Goal: Task Accomplishment & Management: Complete application form

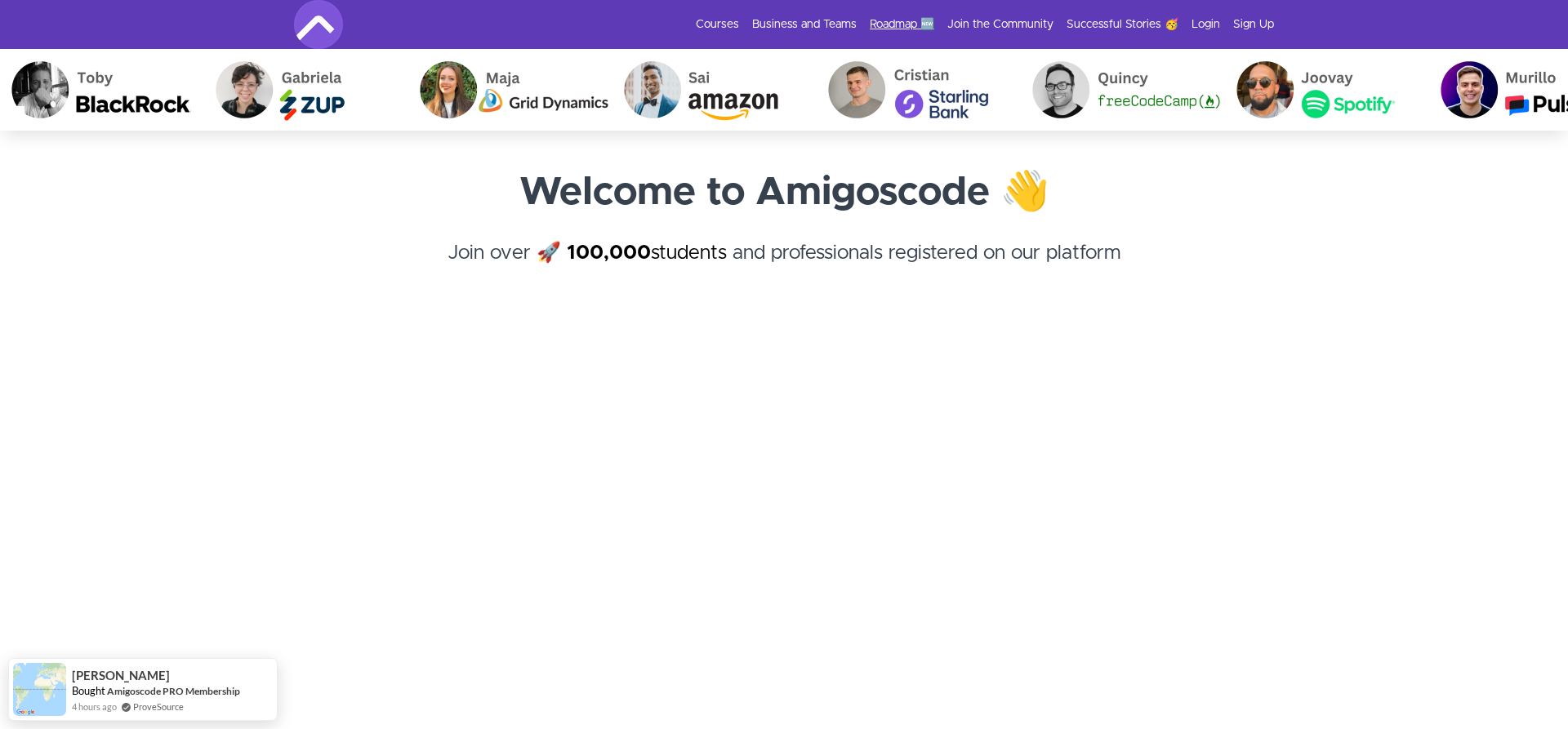
click at [885, 19] on link "Roadmap 🆕" at bounding box center [902, 24] width 65 height 16
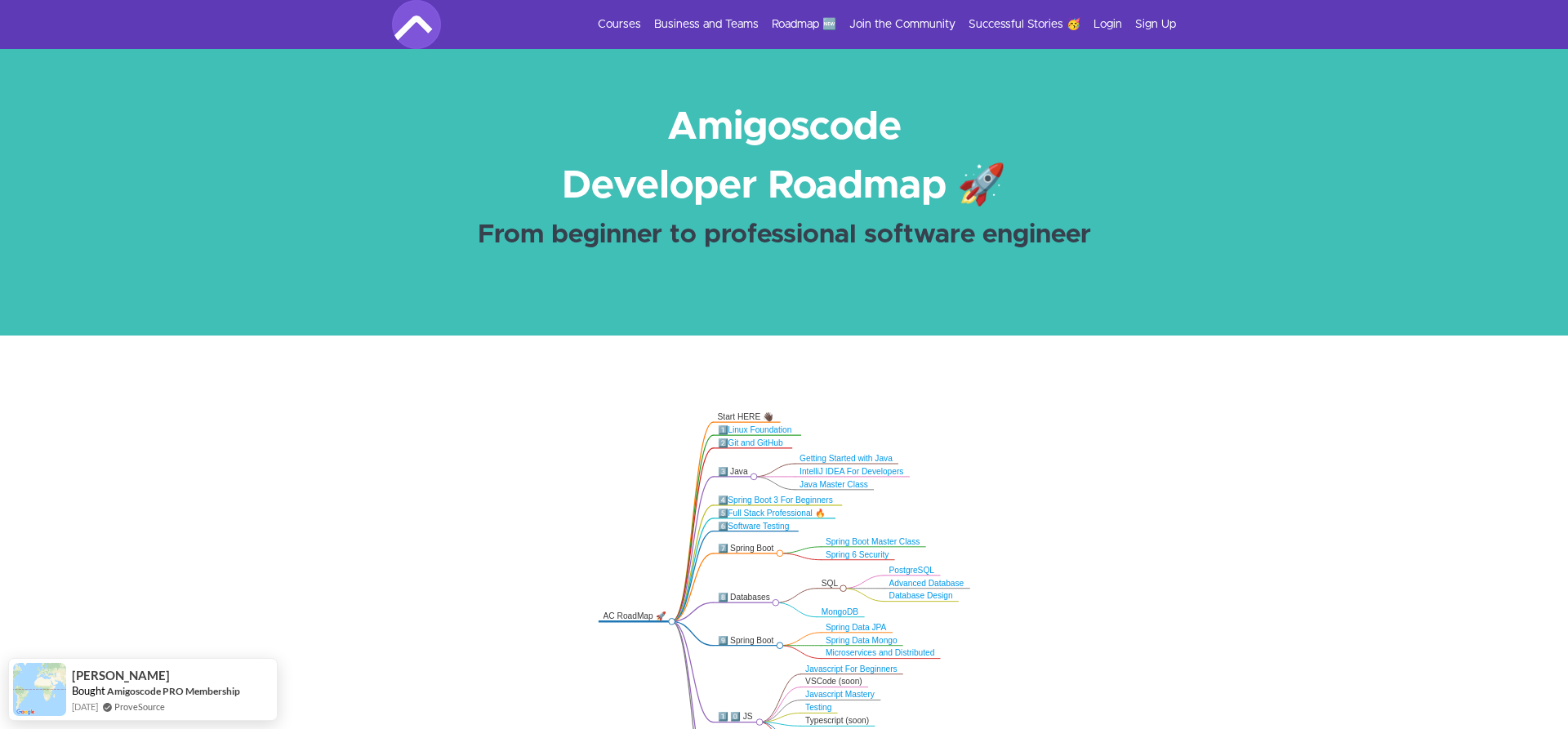
scroll to position [250, 0]
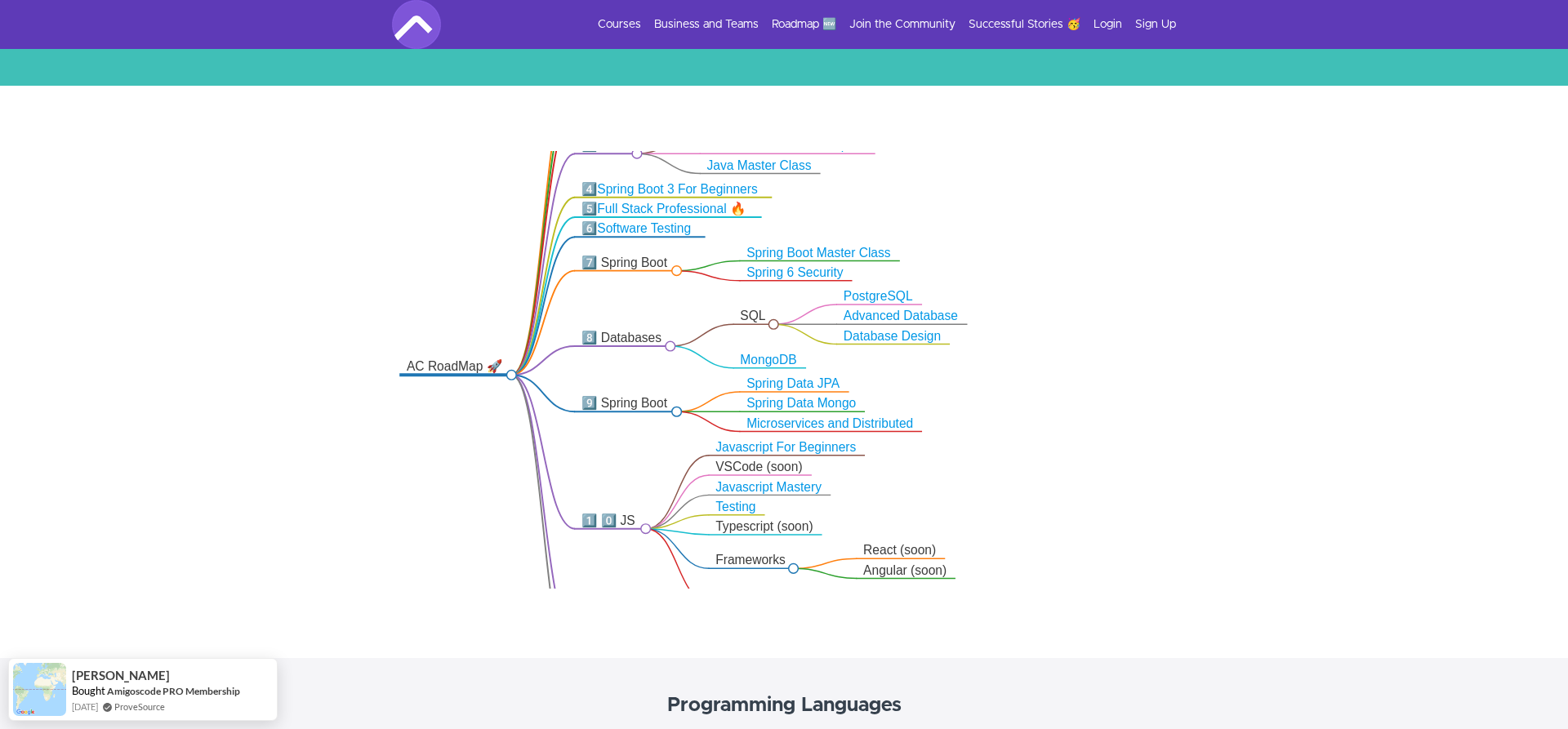
drag, startPoint x: 765, startPoint y: 344, endPoint x: 436, endPoint y: 349, distance: 329.0
click at [436, 350] on icon ".markmap{font:300 16px/20px sans-serif}.markmap-link{fill:none}.markmap-node>ci…" at bounding box center [784, 370] width 1568 height 437
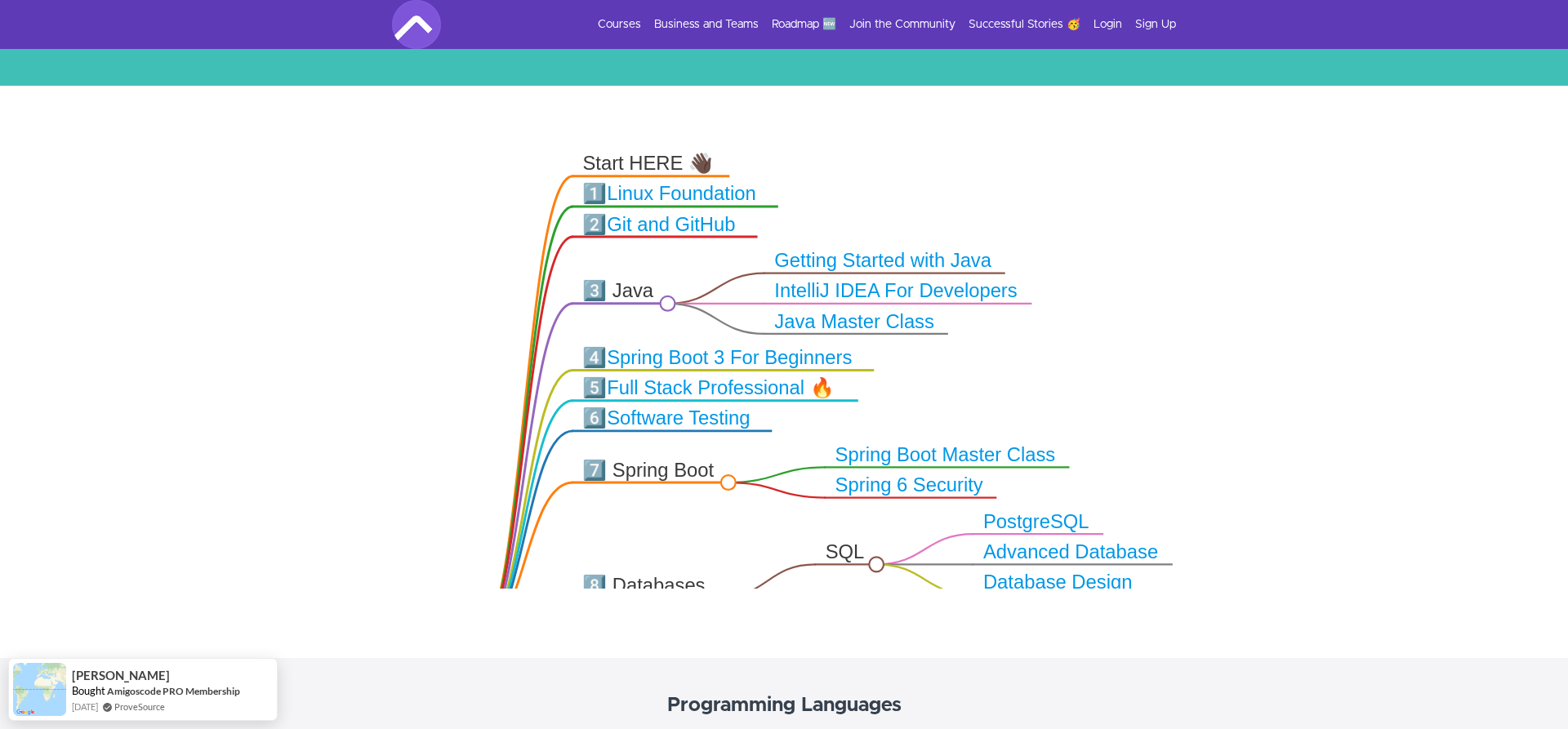
drag, startPoint x: 674, startPoint y: 265, endPoint x: 775, endPoint y: 441, distance: 202.9
click at [738, 509] on icon ".markmap{font:300 16px/20px sans-serif}.markmap-link{fill:none}.markmap-node>ci…" at bounding box center [784, 370] width 1568 height 437
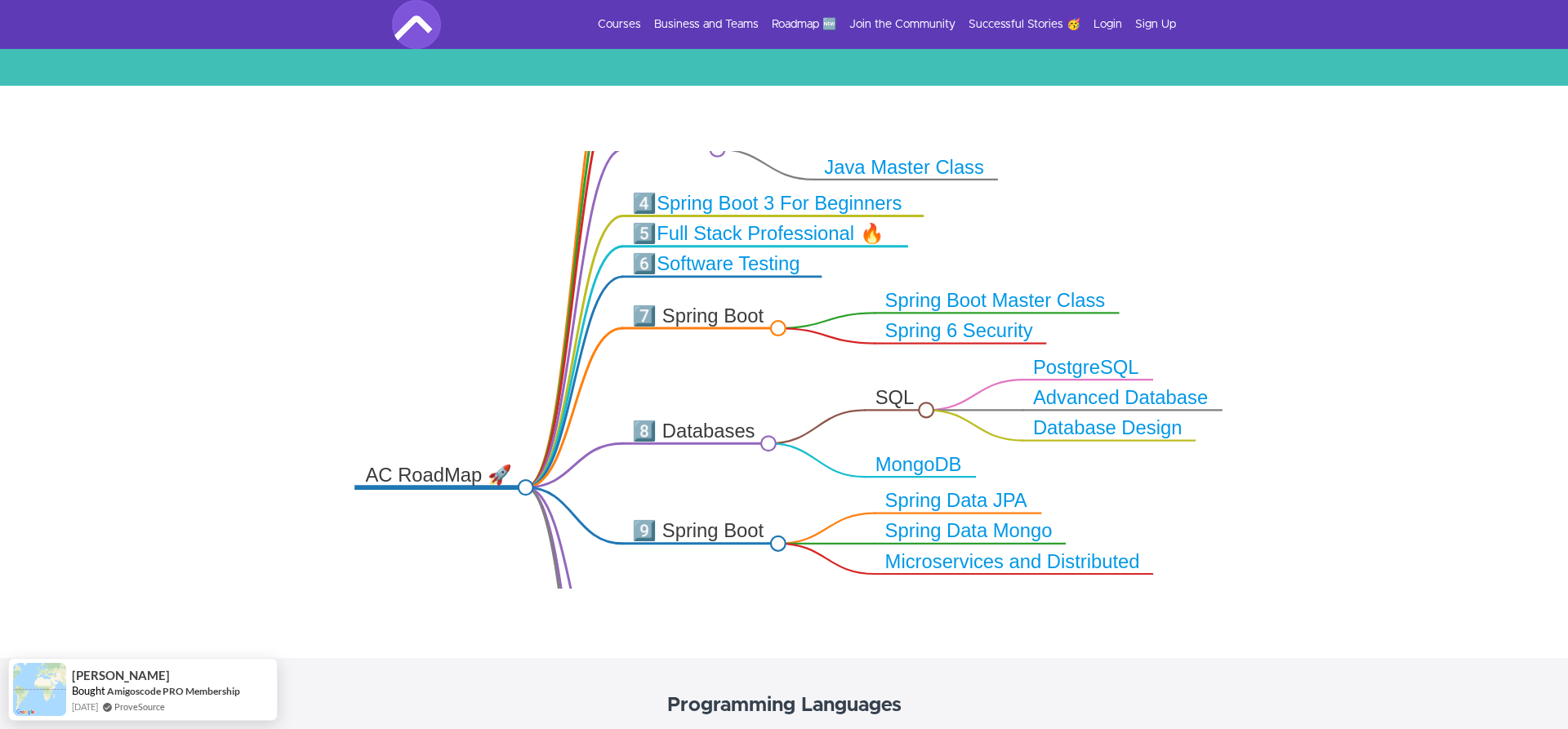
drag, startPoint x: 457, startPoint y: 441, endPoint x: 518, endPoint y: 312, distance: 142.7
click at [513, 313] on icon ".markmap{font:300 16px/20px sans-serif}.markmap-link{fill:none}.markmap-node>ci…" at bounding box center [784, 370] width 1568 height 437
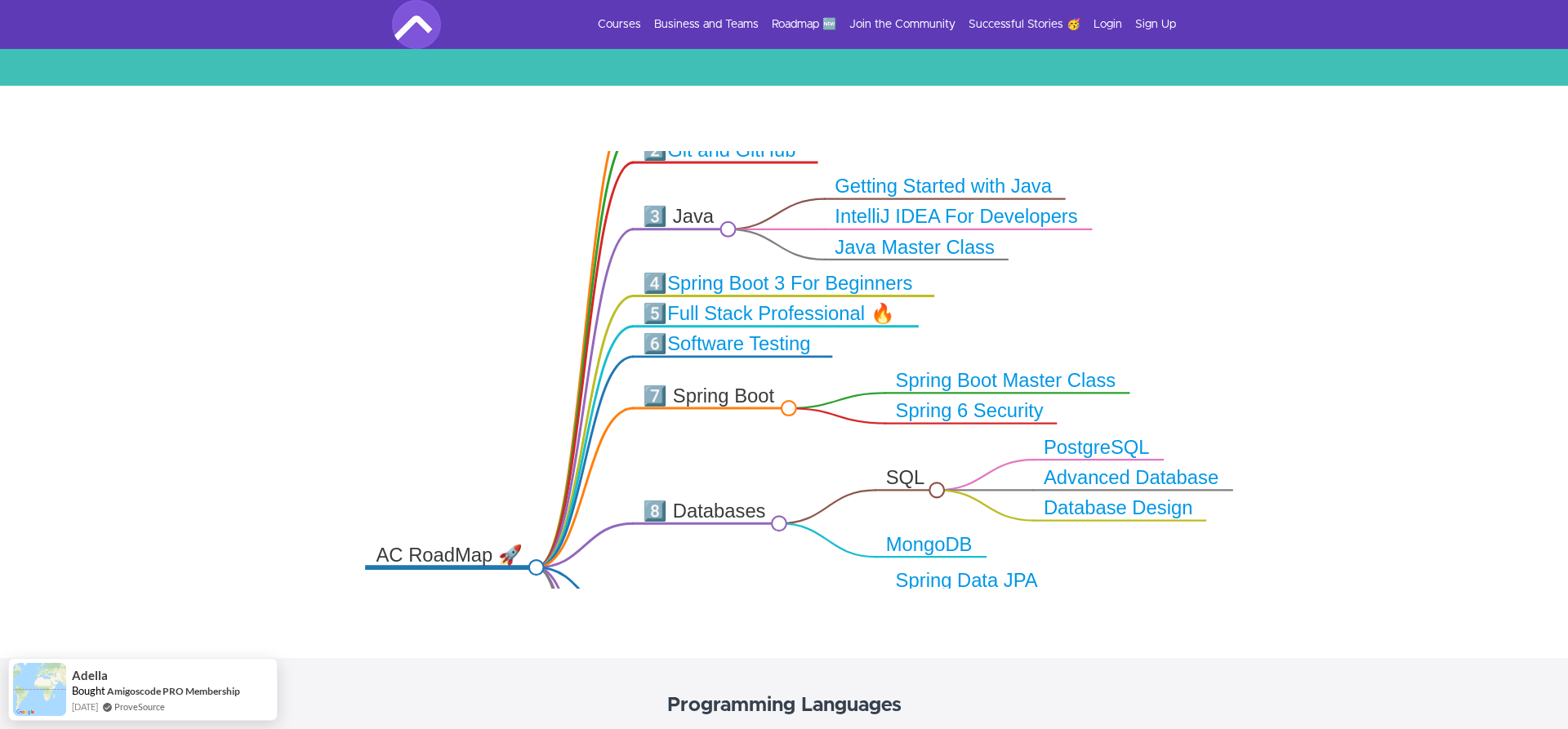
drag, startPoint x: 441, startPoint y: 280, endPoint x: 502, endPoint y: 403, distance: 137.3
click at [453, 361] on icon ".markmap{font:300 16px/20px sans-serif}.markmap-link{fill:none}.markmap-node>ci…" at bounding box center [784, 370] width 1568 height 437
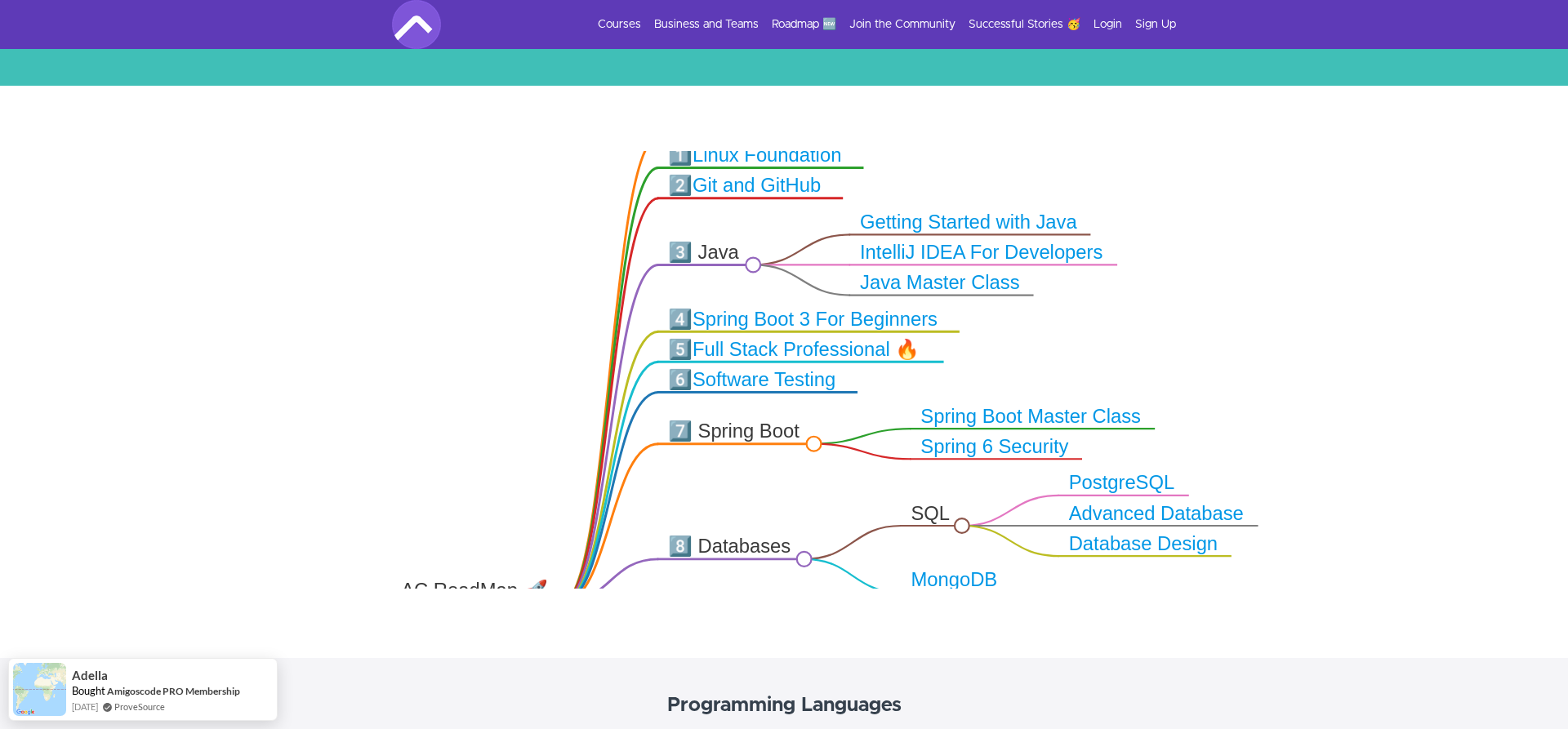
drag, startPoint x: 495, startPoint y: 291, endPoint x: 520, endPoint y: 295, distance: 25.3
click at [519, 297] on icon ".markmap{font:300 16px/20px sans-serif}.markmap-link{fill:none}.markmap-node>ci…" at bounding box center [784, 370] width 1568 height 437
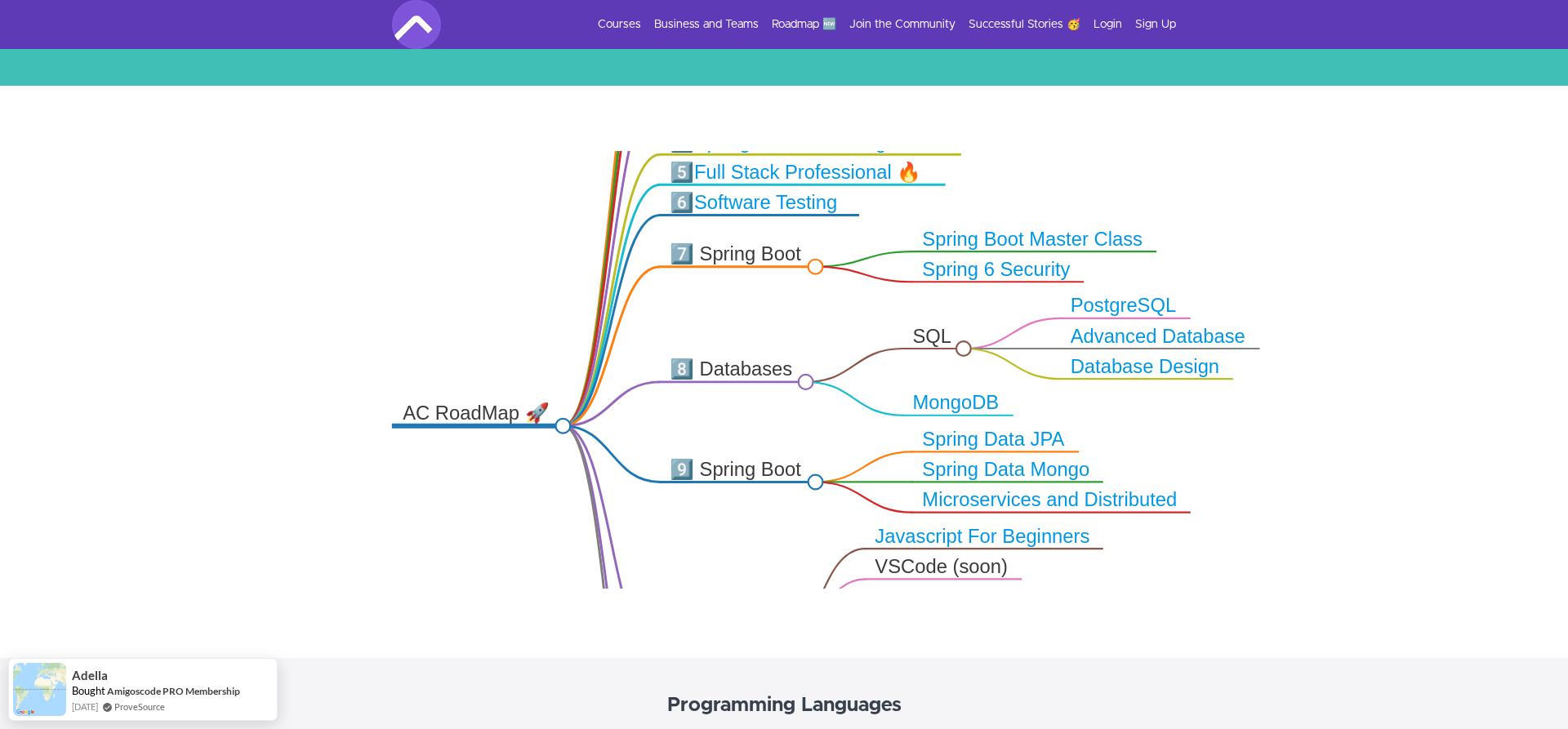
drag, startPoint x: 526, startPoint y: 429, endPoint x: 525, endPoint y: 244, distance: 185.0
click at [525, 244] on icon ".markmap{font:300 16px/20px sans-serif}.markmap-link{fill:none}.markmap-node>ci…" at bounding box center [784, 370] width 1568 height 437
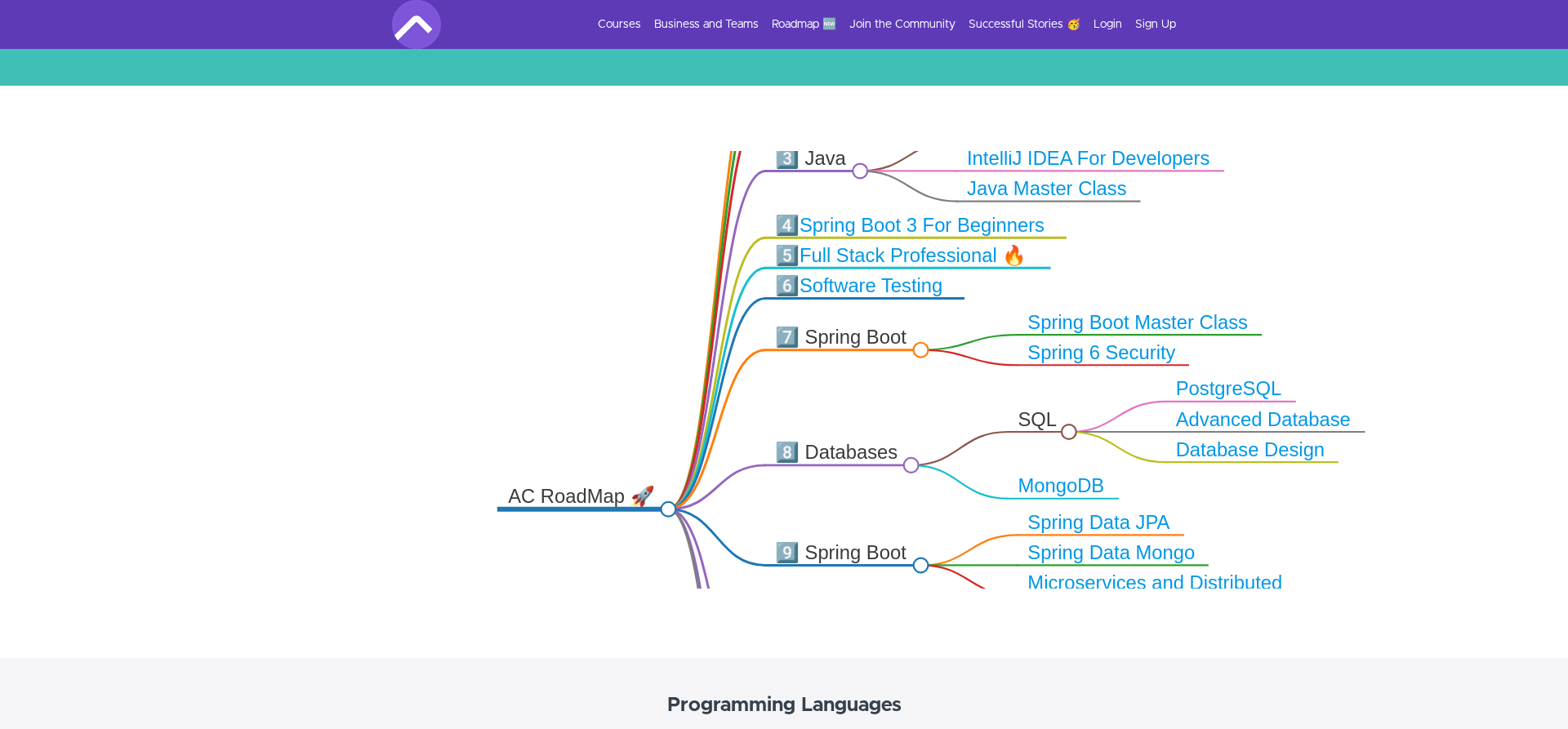
drag, startPoint x: 578, startPoint y: 512, endPoint x: 683, endPoint y: 662, distance: 183.1
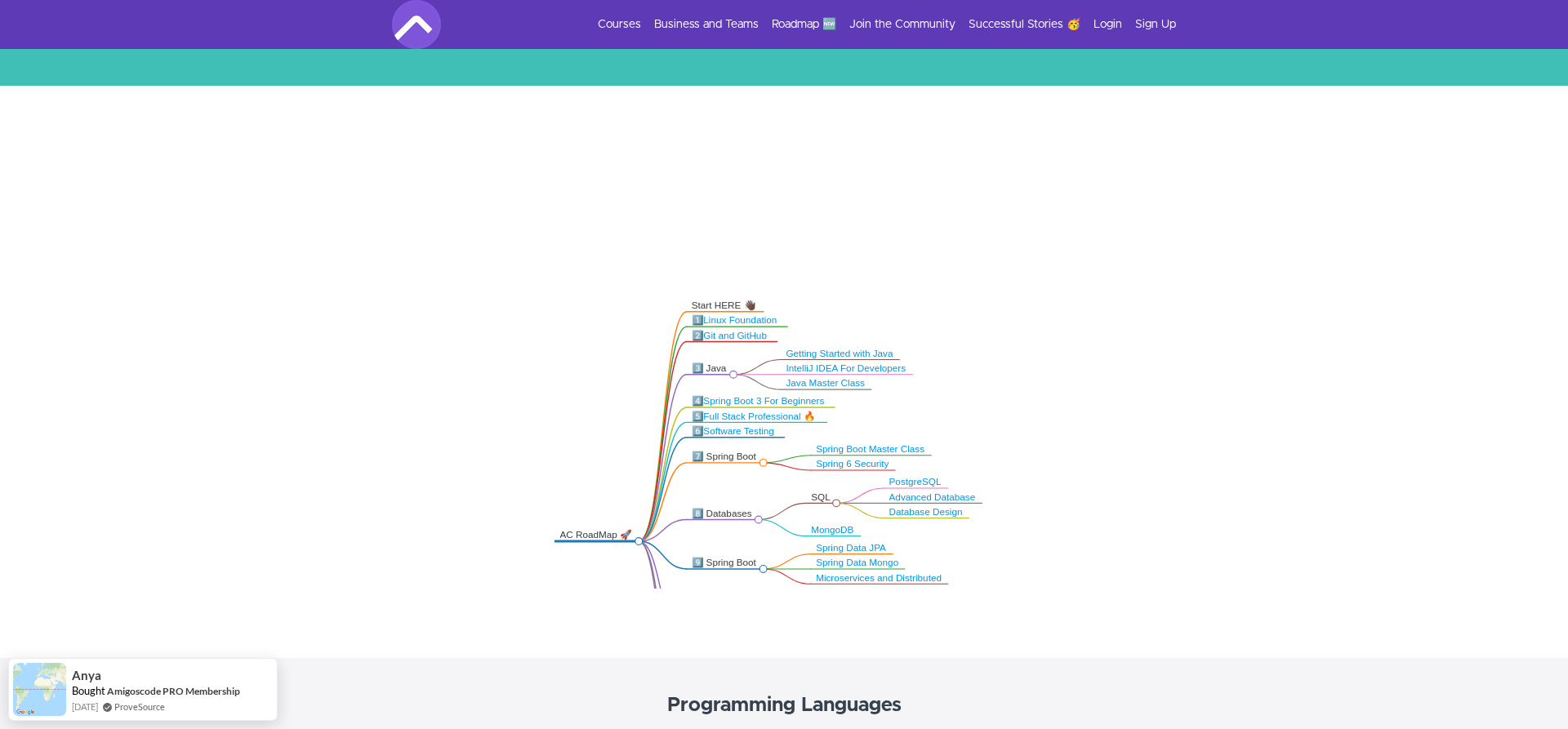
drag, startPoint x: 643, startPoint y: 725, endPoint x: 643, endPoint y: 676, distance: 49.0
click at [755, 398] on link "Spring Boot 3 For Beginners" at bounding box center [764, 401] width 121 height 10
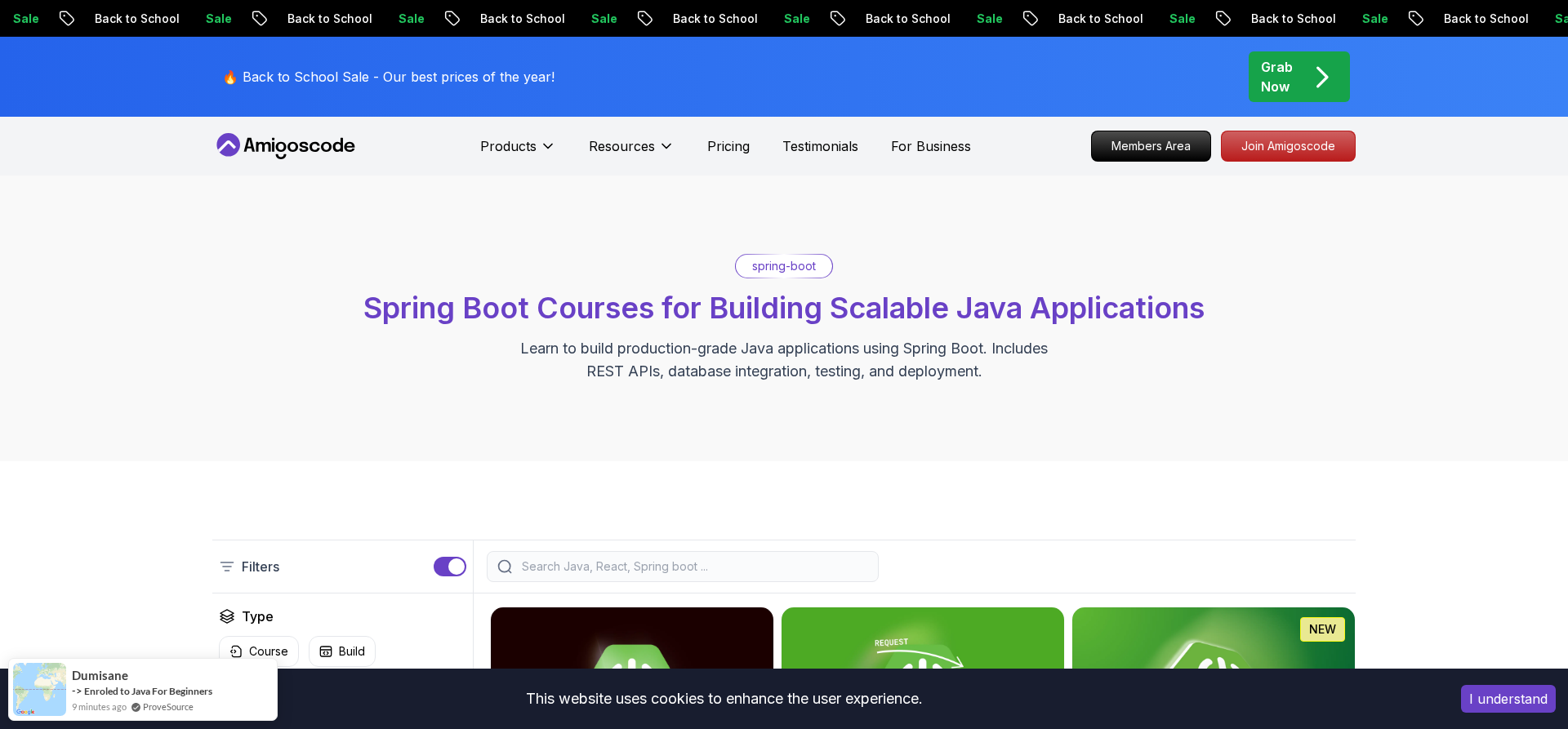
click at [136, 426] on div "spring-boot Spring Boot Courses for Building Scalable Java Applications Learn t…" at bounding box center [784, 318] width 1568 height 286
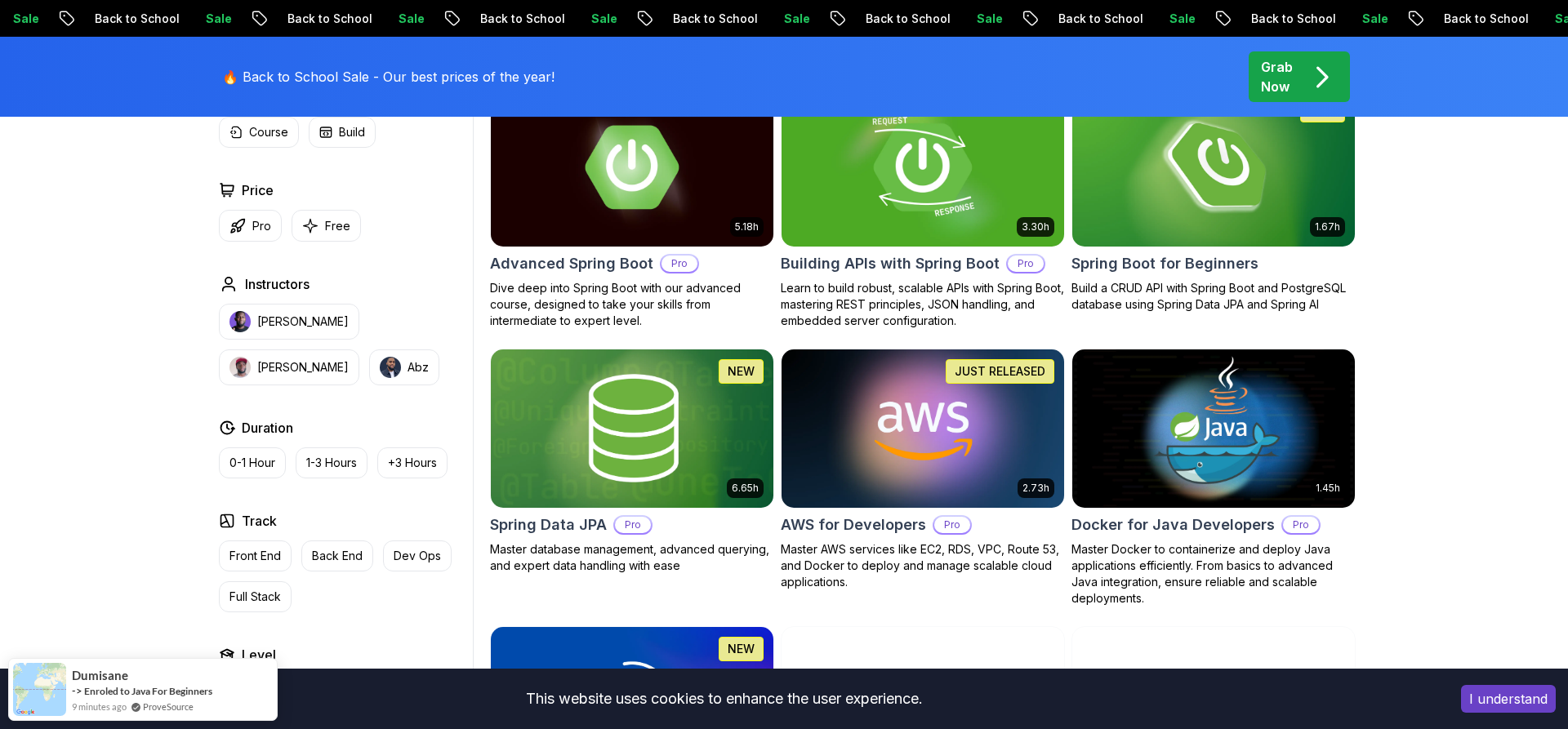
scroll to position [416, 0]
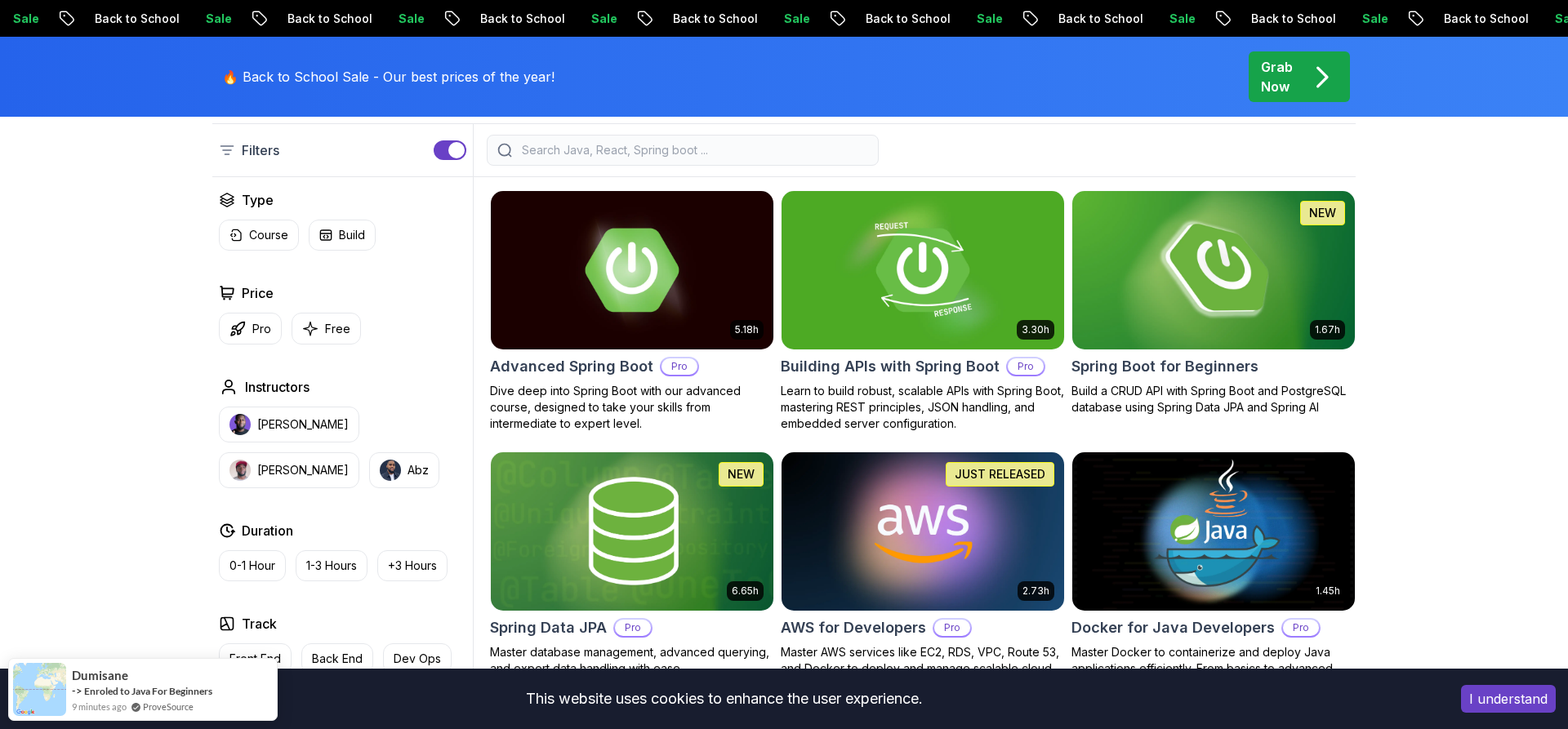
click at [1206, 286] on img at bounding box center [1213, 270] width 297 height 165
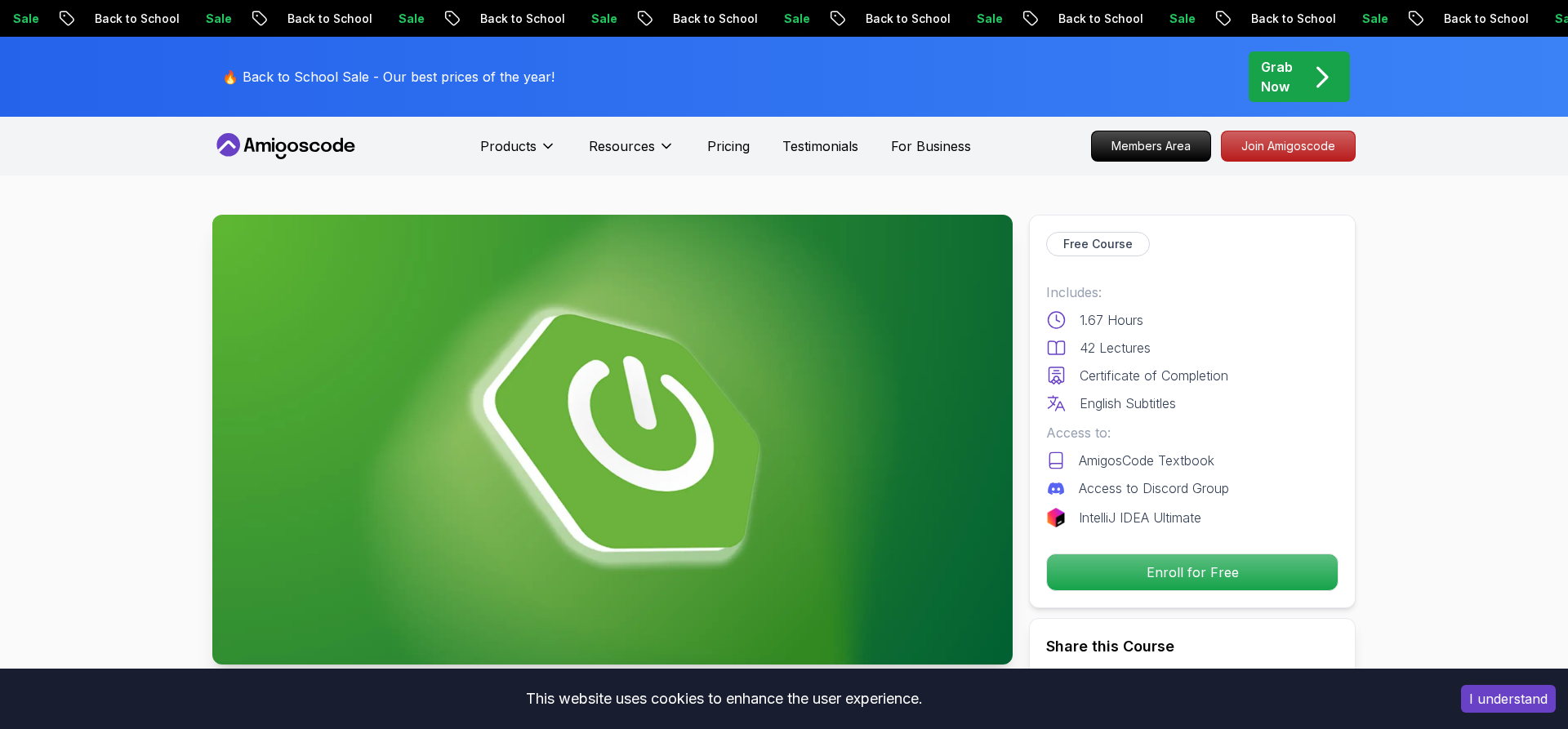
drag, startPoint x: 1020, startPoint y: 226, endPoint x: 1062, endPoint y: 222, distance: 42.2
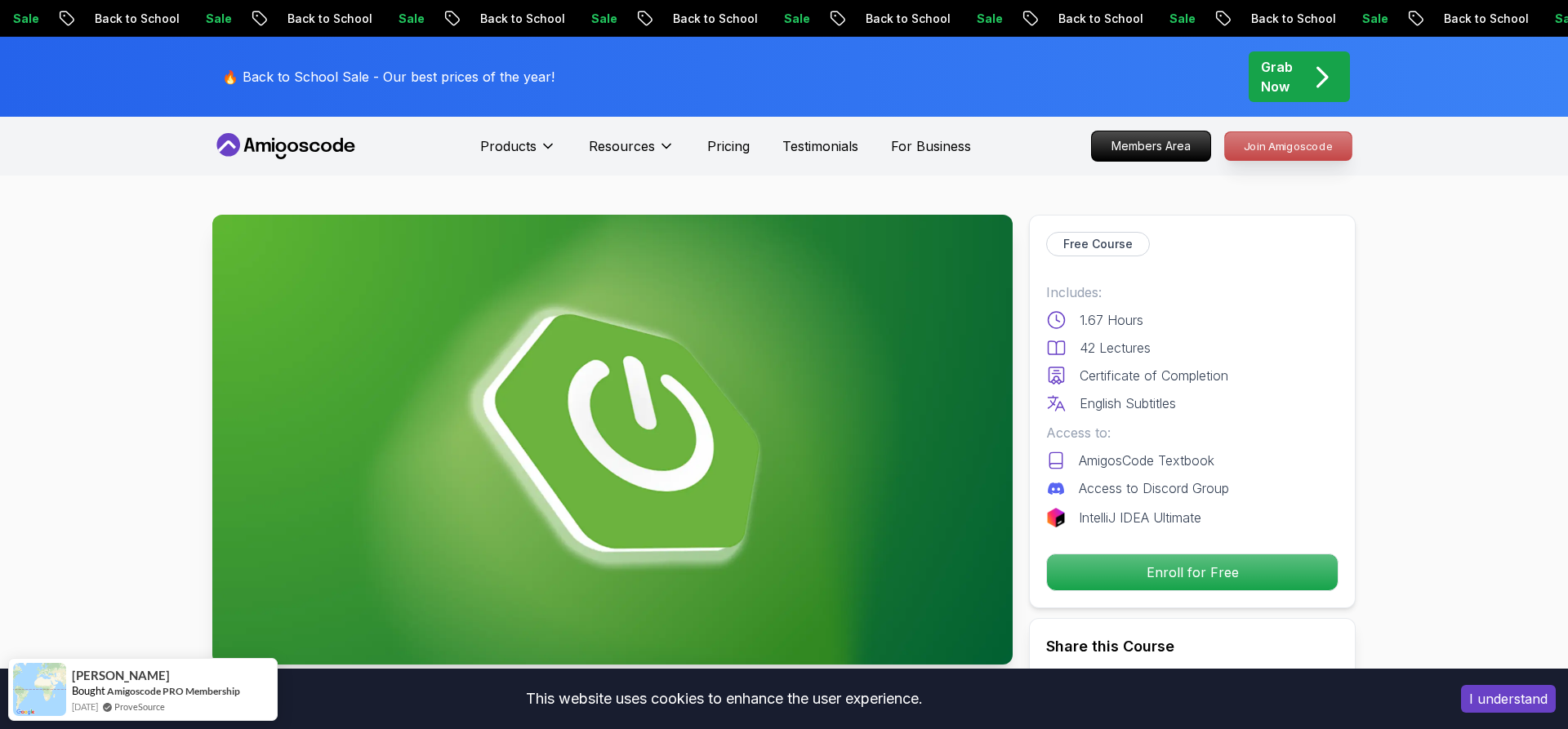
click at [1266, 153] on p "Join Amigoscode" at bounding box center [1287, 145] width 126 height 28
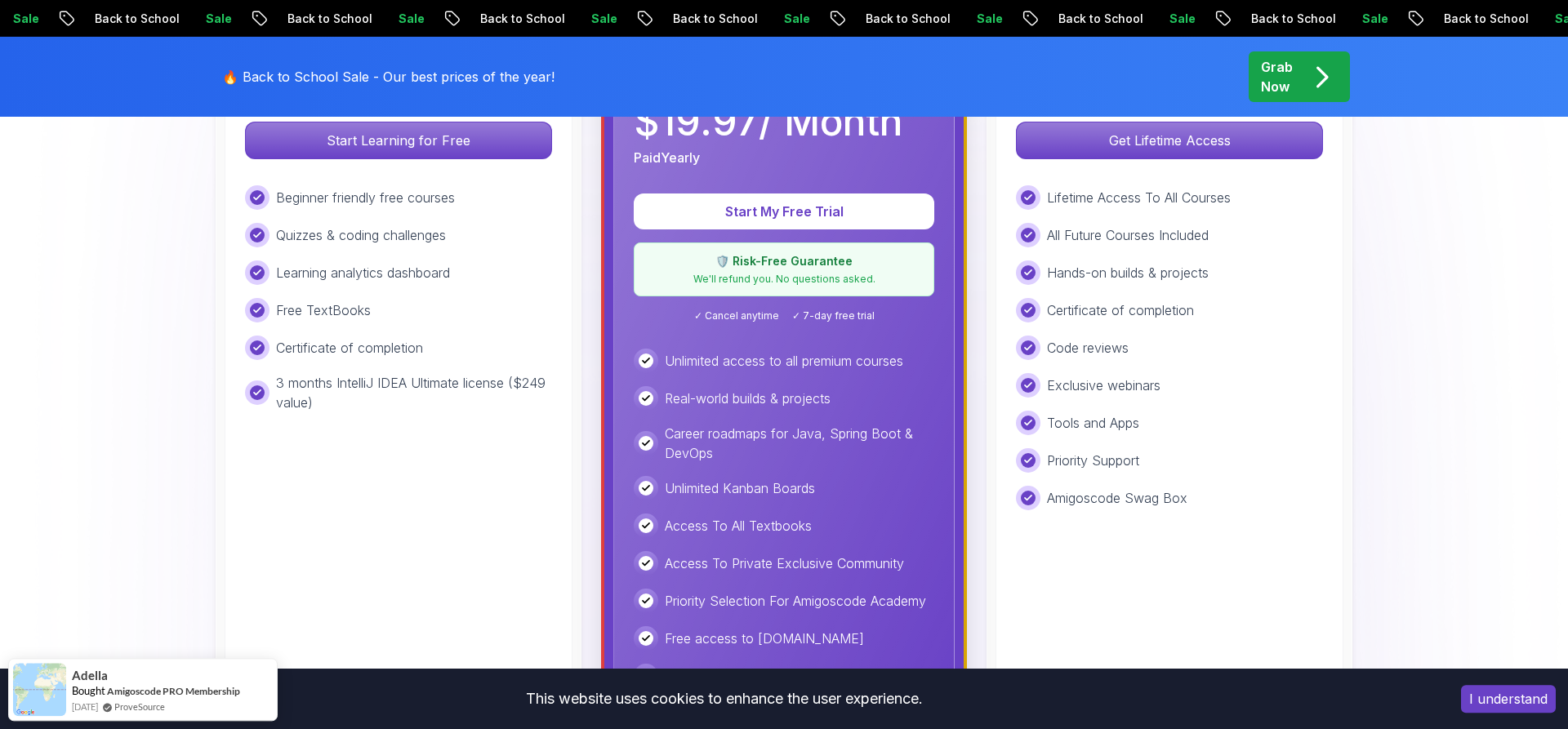
scroll to position [583, 0]
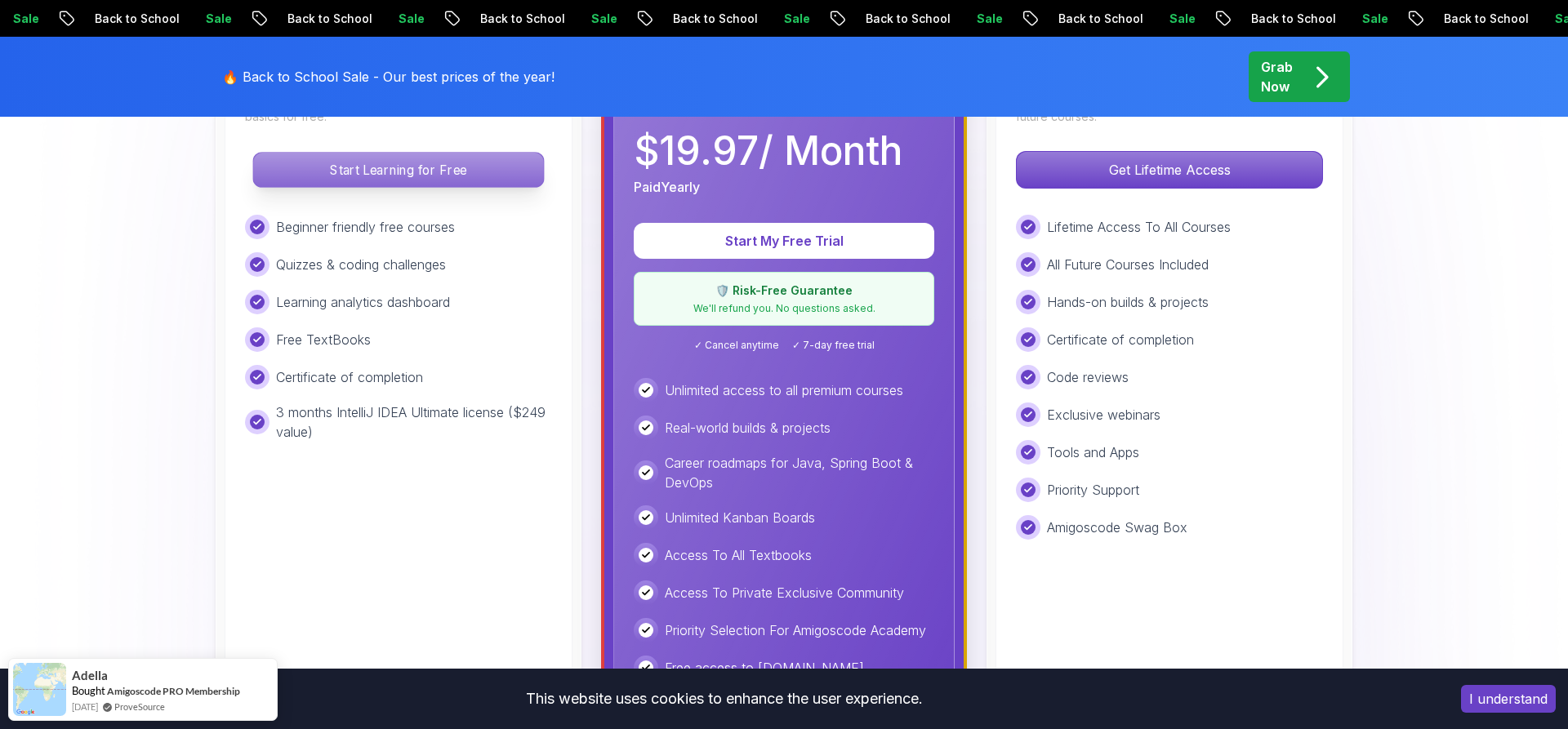
click at [471, 167] on p "Start Learning for Free" at bounding box center [397, 170] width 290 height 34
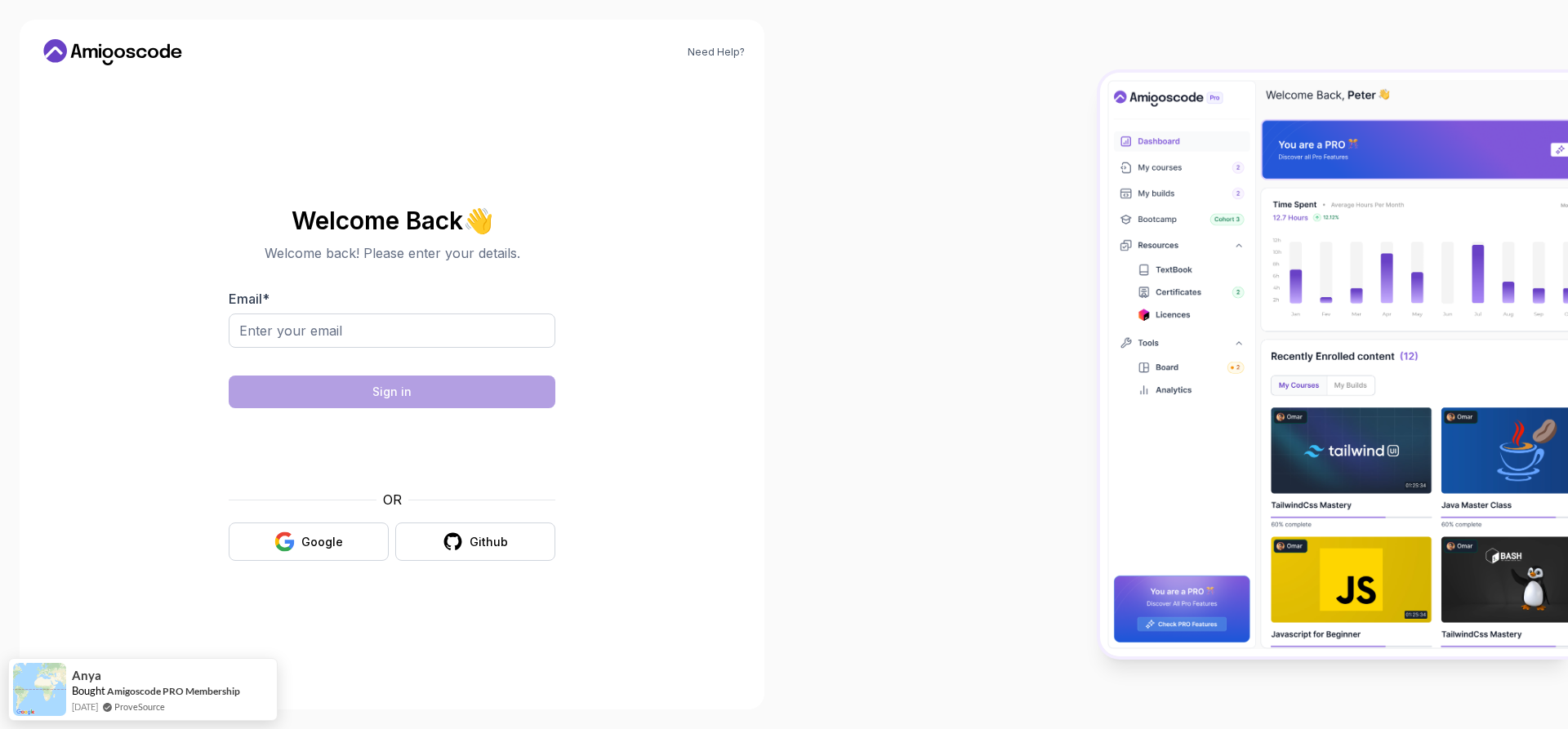
click at [135, 52] on icon at bounding box center [112, 51] width 147 height 26
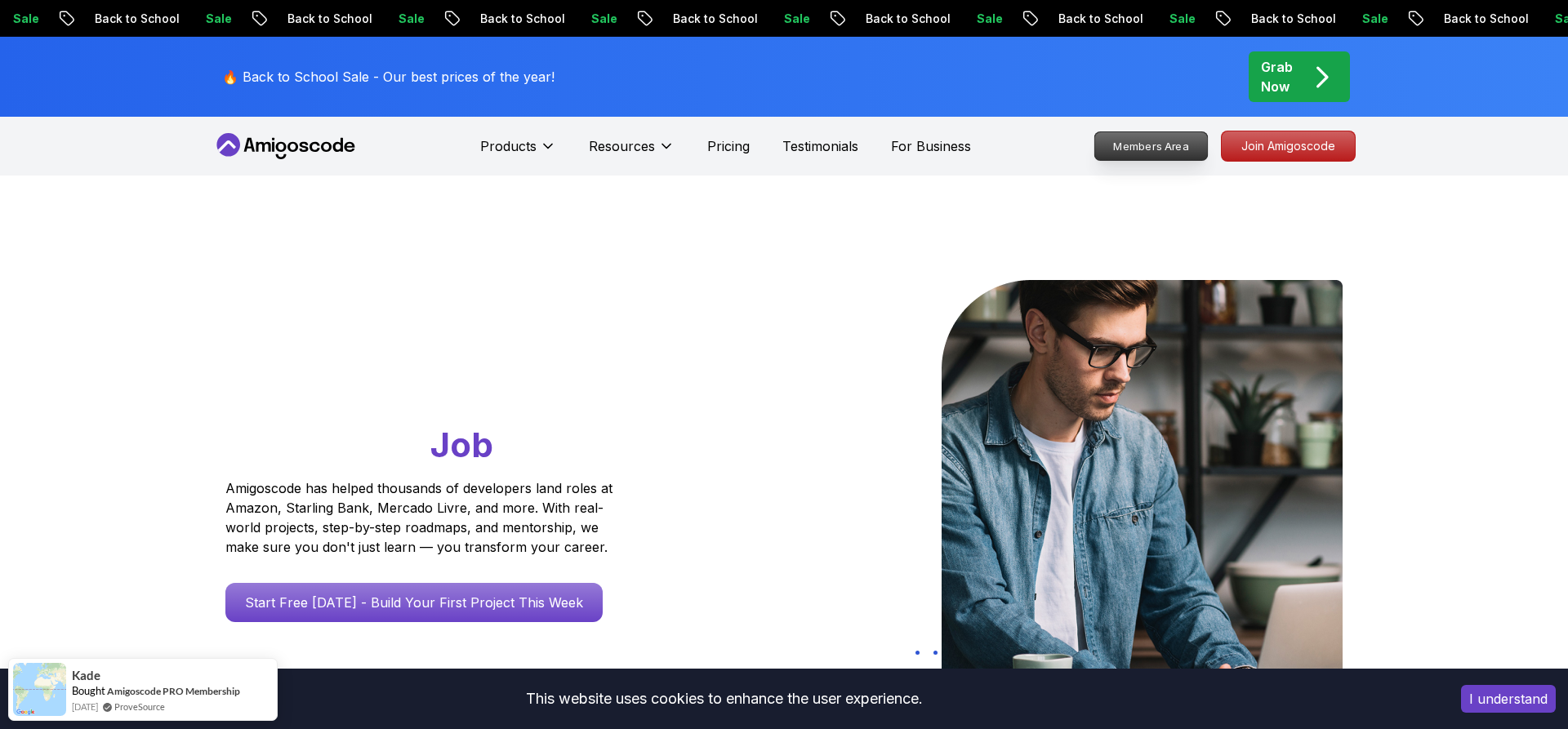
click at [1162, 145] on p "Members Area" at bounding box center [1152, 145] width 113 height 28
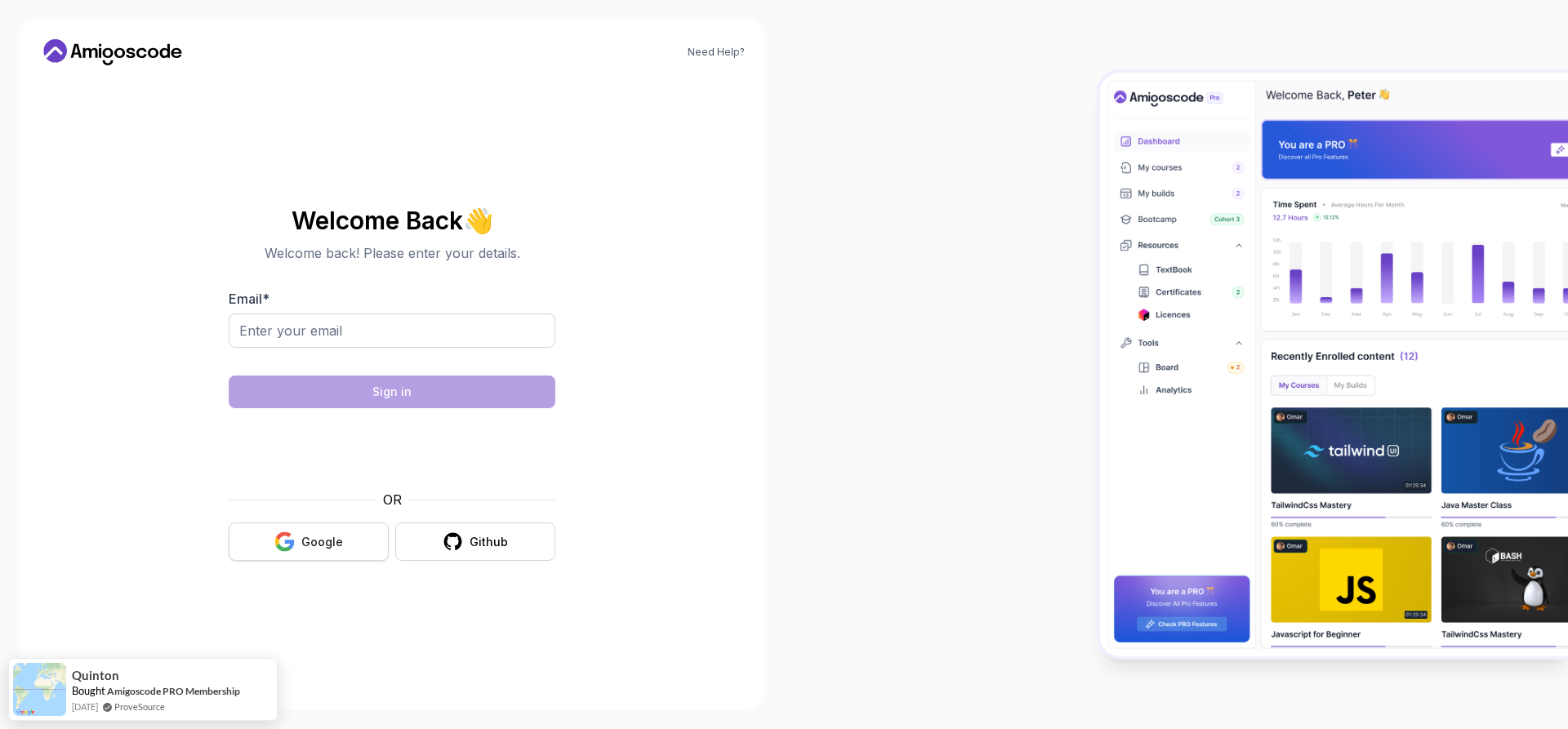
click at [318, 545] on div "Google" at bounding box center [322, 542] width 42 height 16
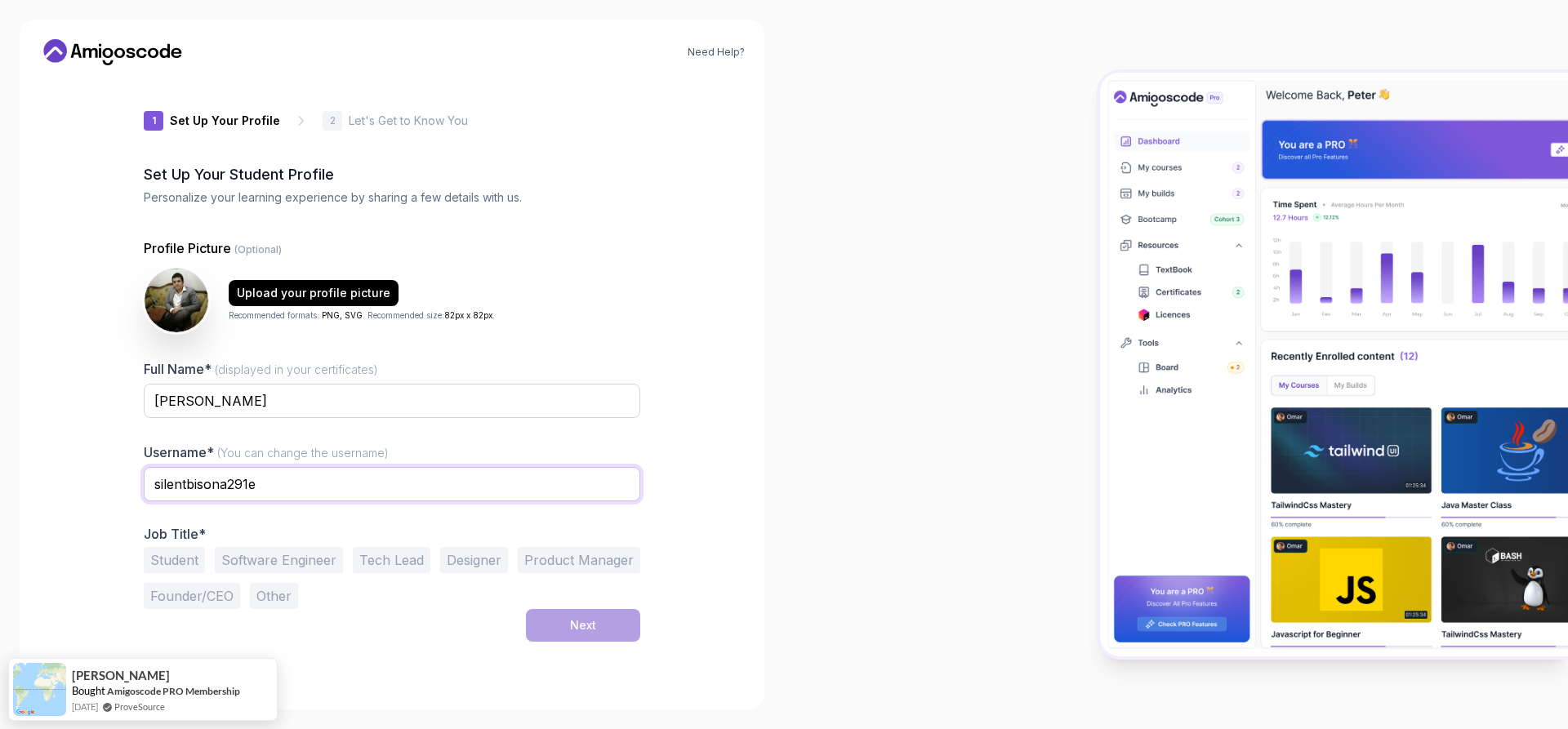
drag, startPoint x: 271, startPoint y: 487, endPoint x: 135, endPoint y: 489, distance: 136.0
click at [144, 489] on input "silentbisona291e" at bounding box center [392, 484] width 496 height 34
type input "giovanni104"
click at [92, 505] on div "Need Help? 1 Set Up Your Profile 1 Set Up Your Profile 2 Let's Get to Know You …" at bounding box center [392, 365] width 745 height 690
click at [175, 561] on button "Student" at bounding box center [174, 559] width 61 height 26
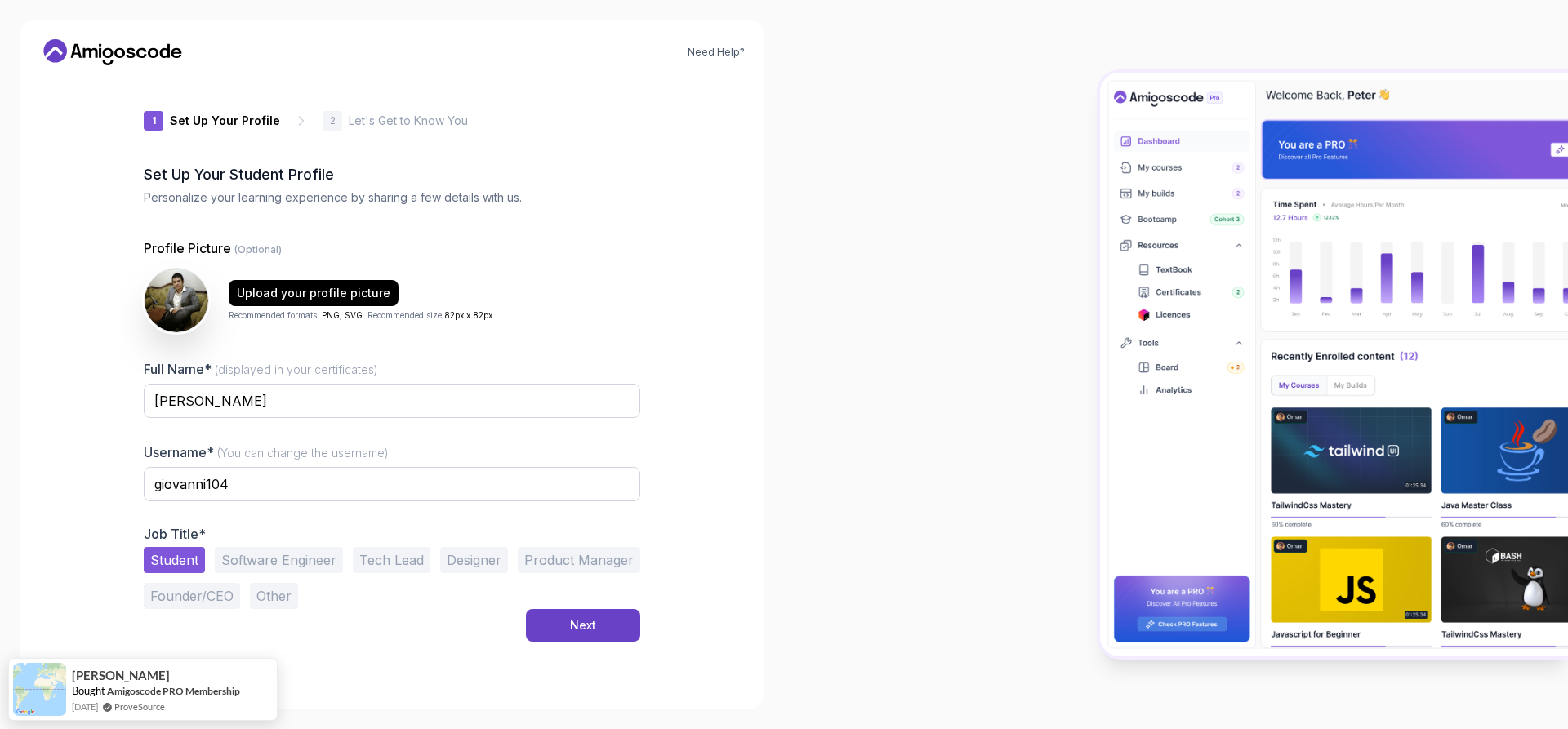
click at [280, 561] on button "Software Engineer" at bounding box center [279, 559] width 128 height 26
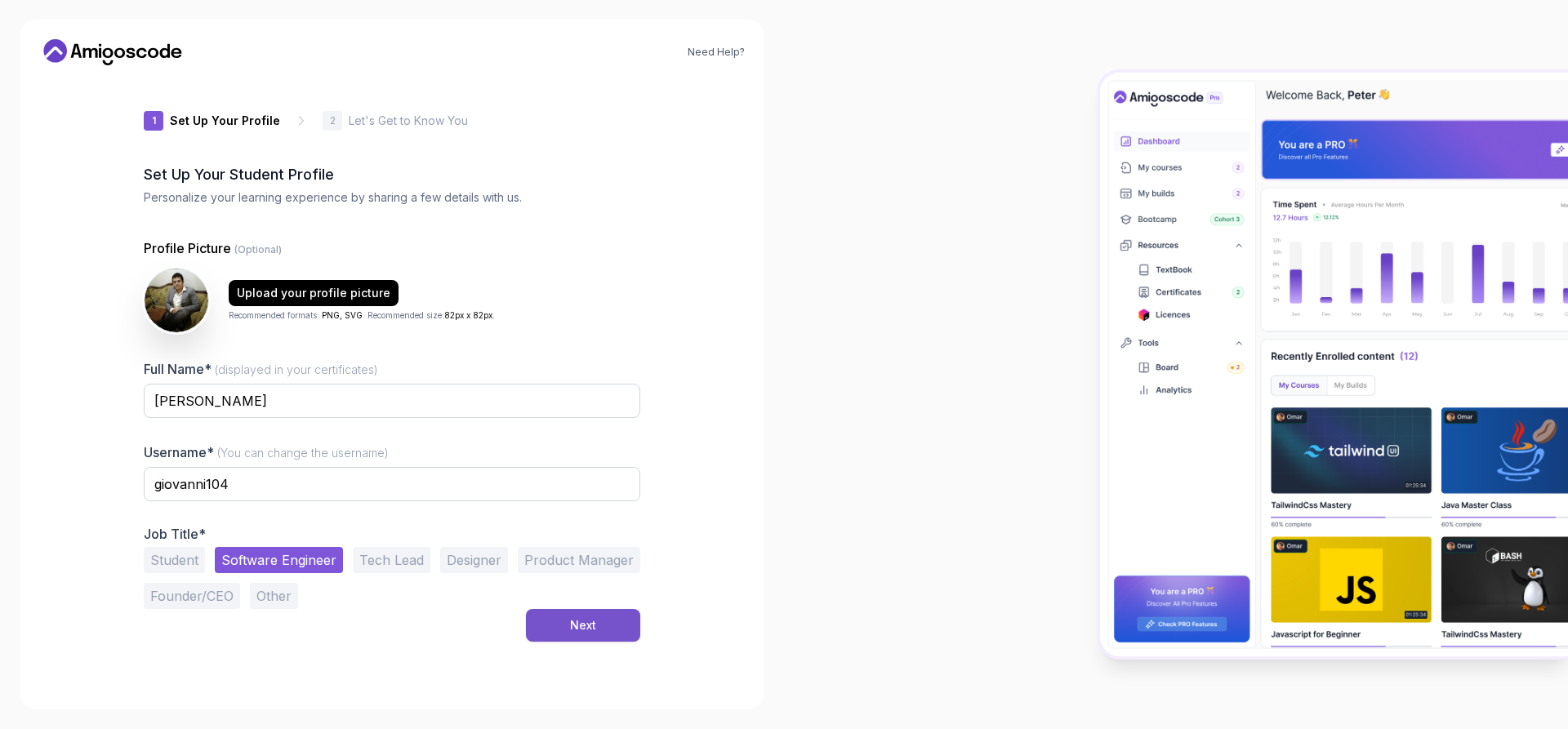
click at [574, 628] on div "Next" at bounding box center [583, 624] width 26 height 16
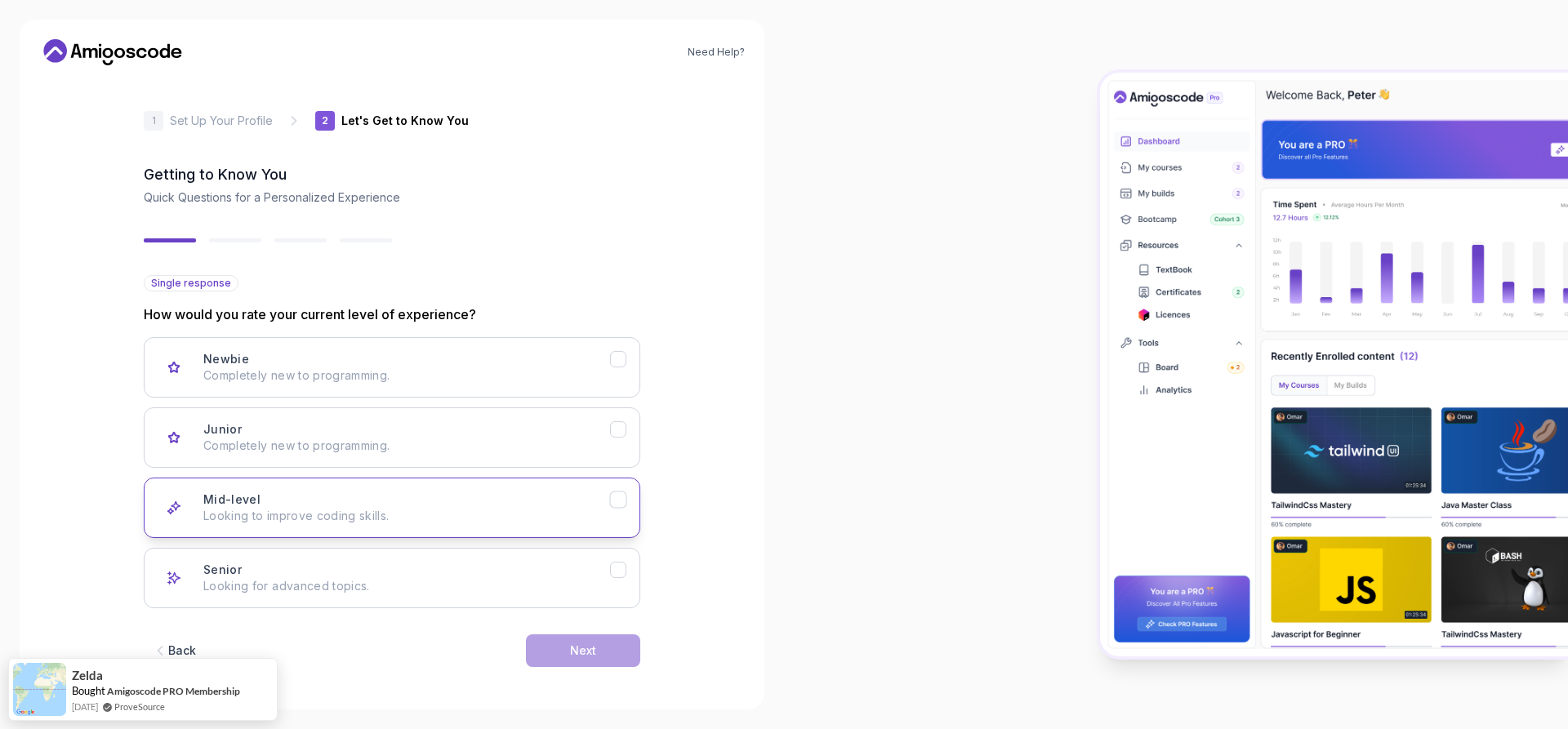
click at [356, 519] on p "Looking to improve coding skills." at bounding box center [407, 515] width 407 height 16
click at [580, 647] on div "Next" at bounding box center [583, 650] width 26 height 16
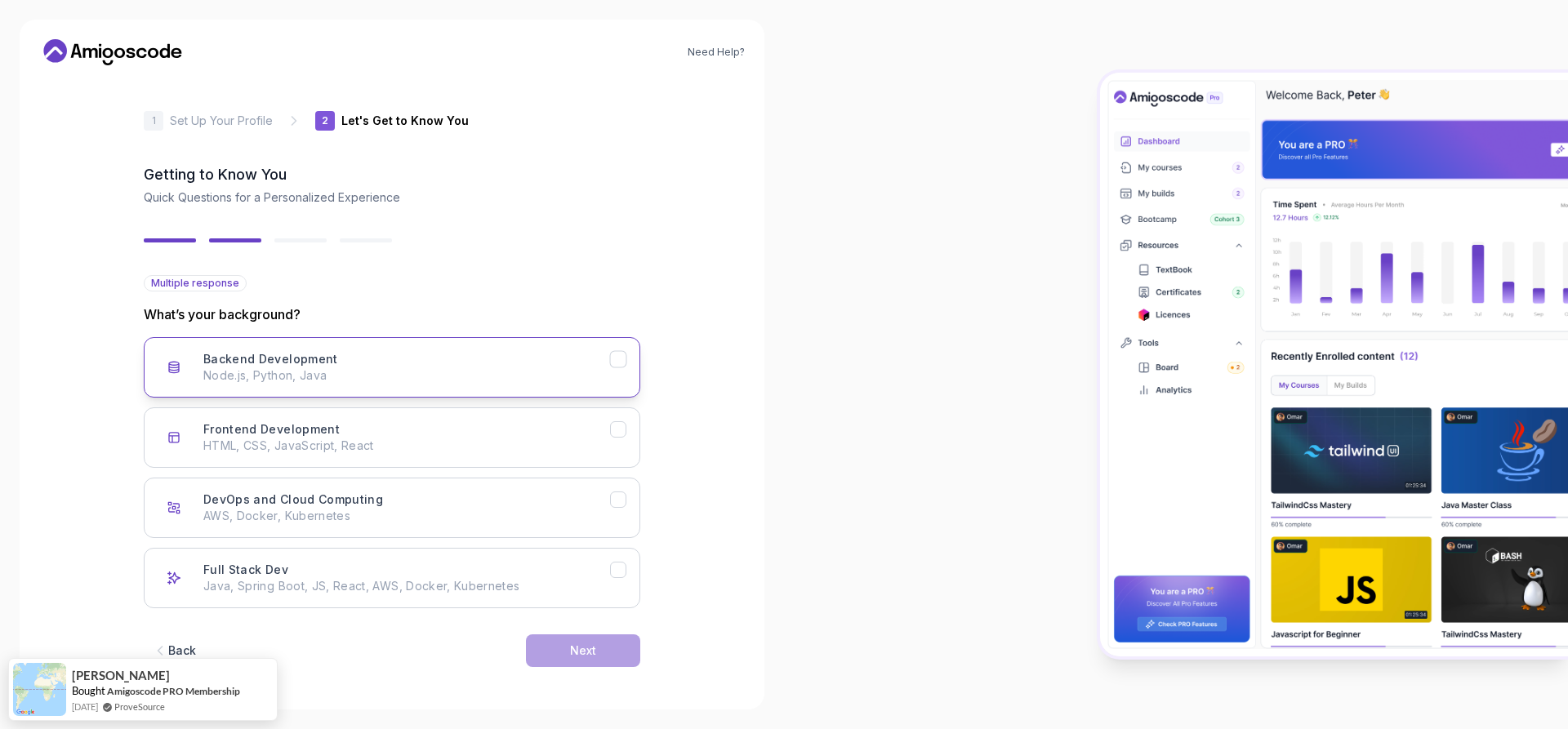
click at [470, 359] on div "Backend Development Node.js, Python, Java" at bounding box center [407, 367] width 407 height 32
click at [437, 573] on div "Full Stack Dev Java, Spring Boot, JS, React, AWS, Docker, Kubernetes" at bounding box center [407, 578] width 407 height 32
click at [568, 652] on button "Next" at bounding box center [583, 650] width 114 height 32
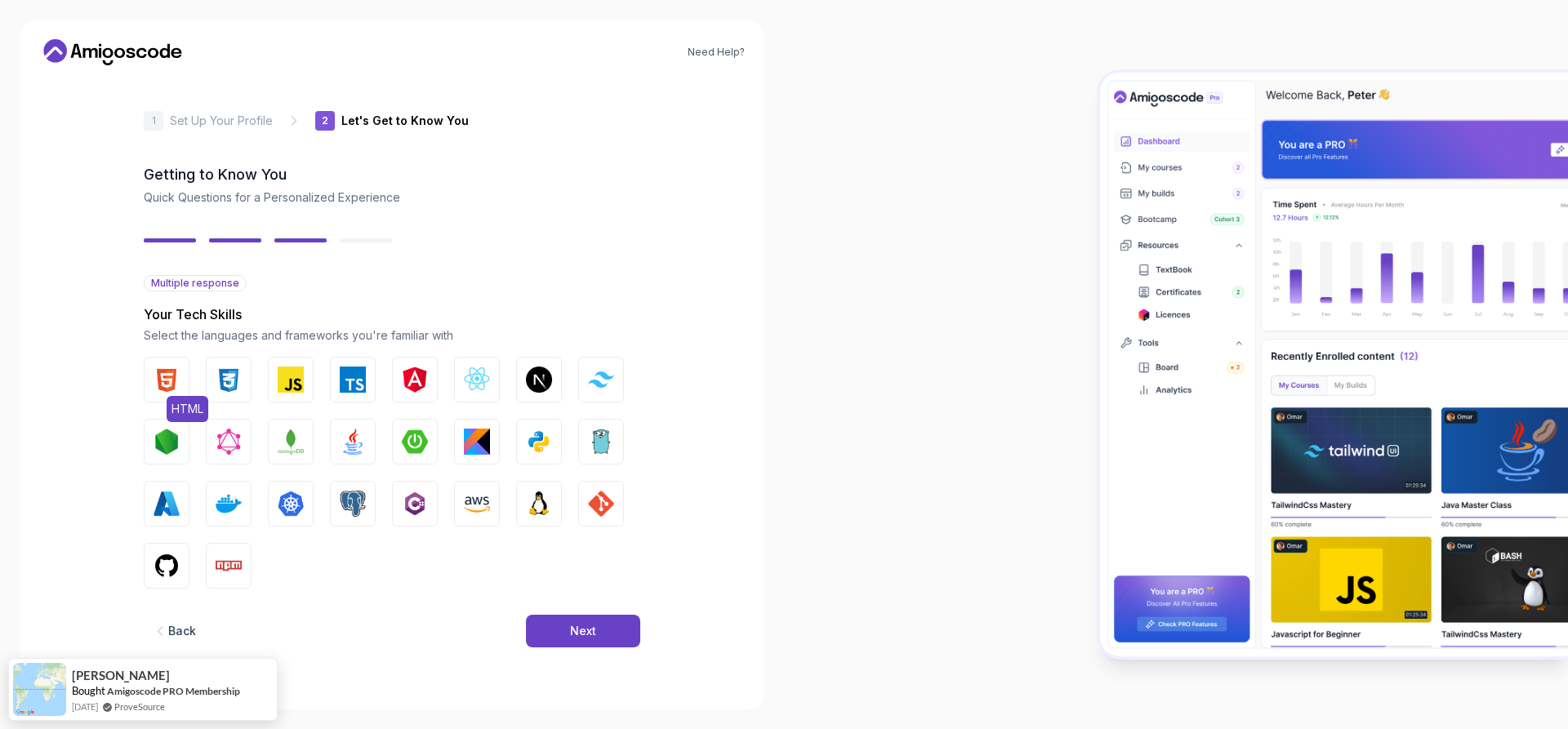
click at [165, 383] on img "button" at bounding box center [165, 379] width 26 height 26
click at [293, 383] on img "button" at bounding box center [290, 379] width 26 height 26
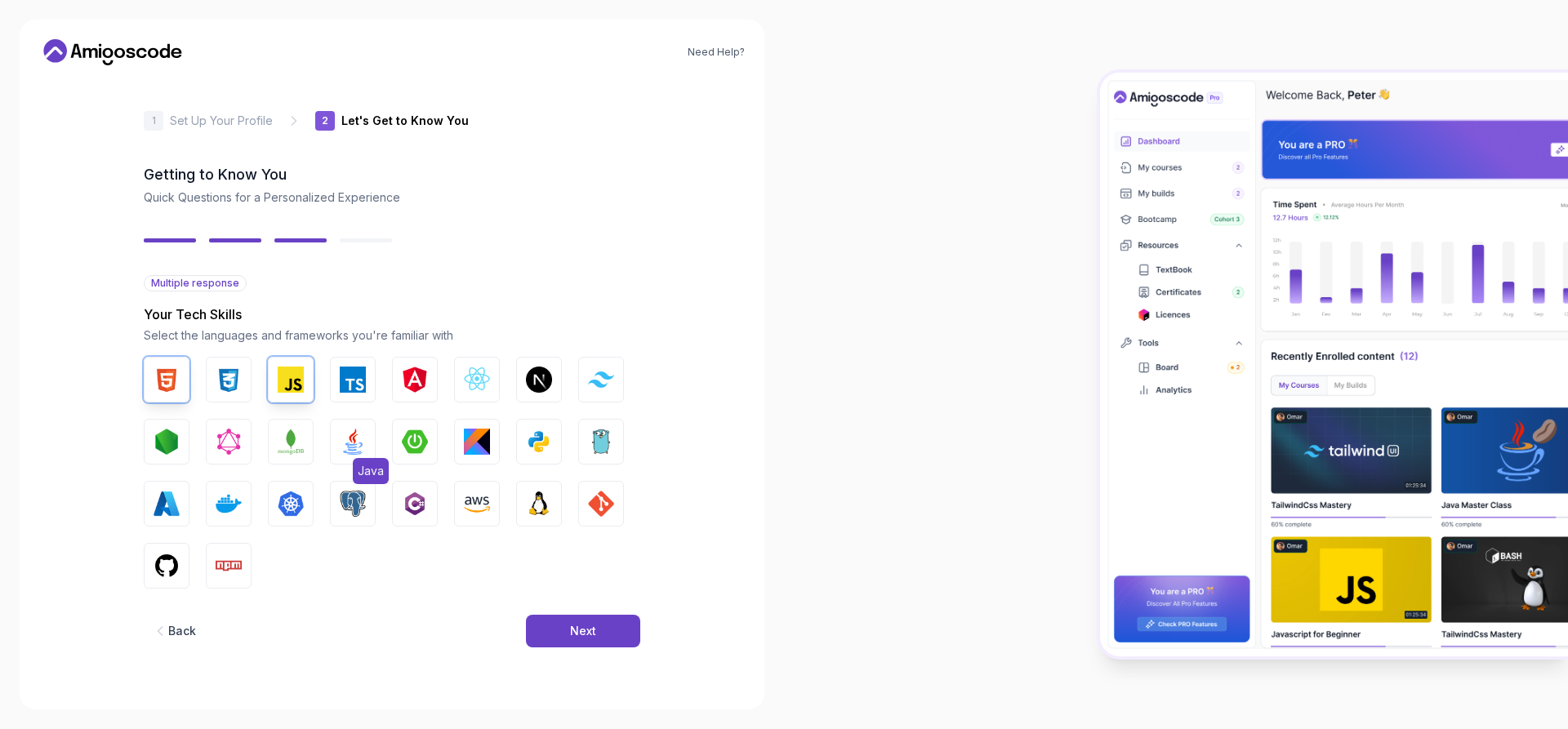
click at [341, 436] on img "button" at bounding box center [352, 441] width 26 height 26
click at [398, 444] on button "Spring Boot" at bounding box center [415, 442] width 46 height 46
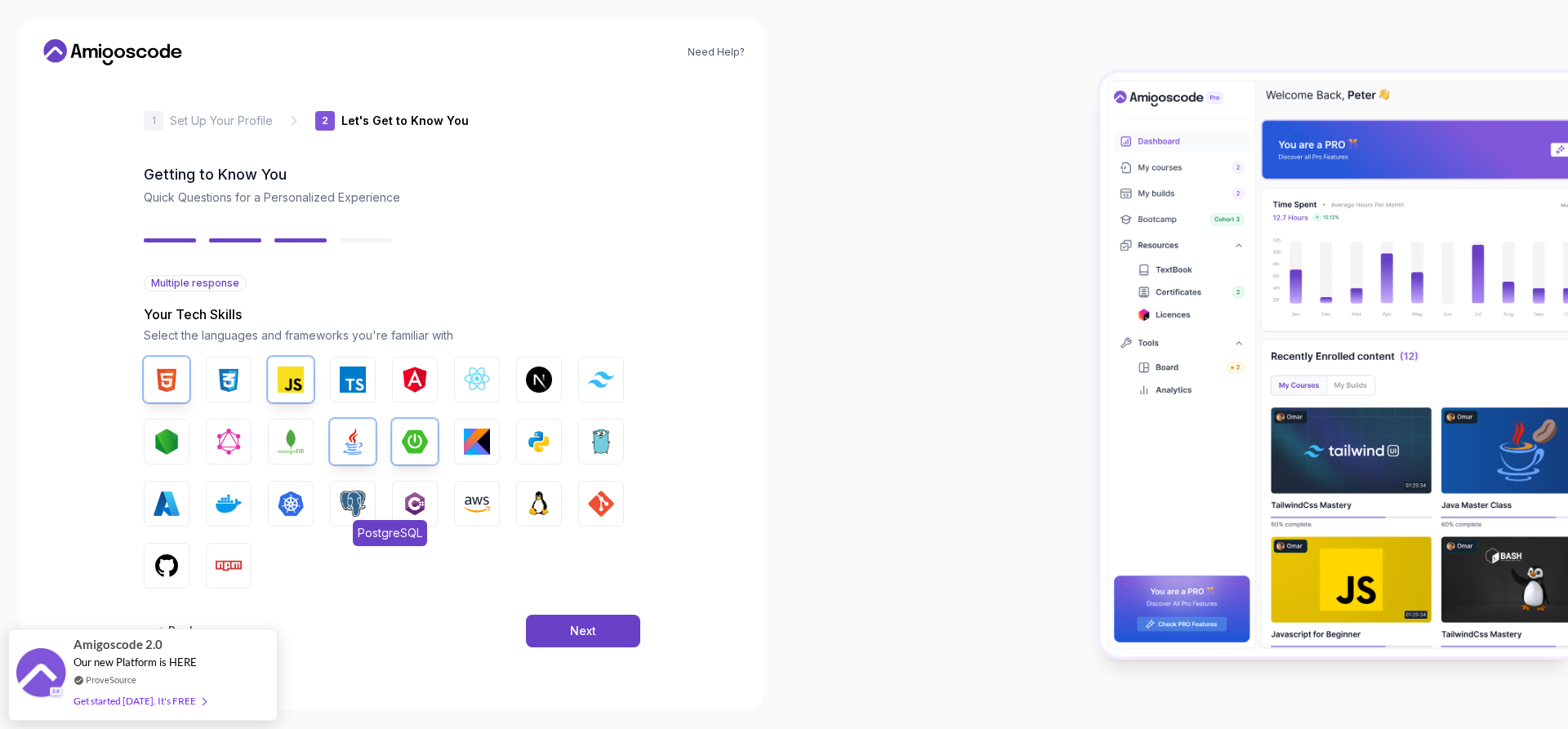
click at [356, 503] on img "button" at bounding box center [352, 503] width 26 height 26
click at [283, 509] on img "button" at bounding box center [290, 503] width 26 height 26
click at [228, 517] on button "Docker" at bounding box center [228, 504] width 46 height 46
click at [165, 565] on img "button" at bounding box center [165, 565] width 26 height 26
click at [609, 513] on img "button" at bounding box center [600, 503] width 26 height 26
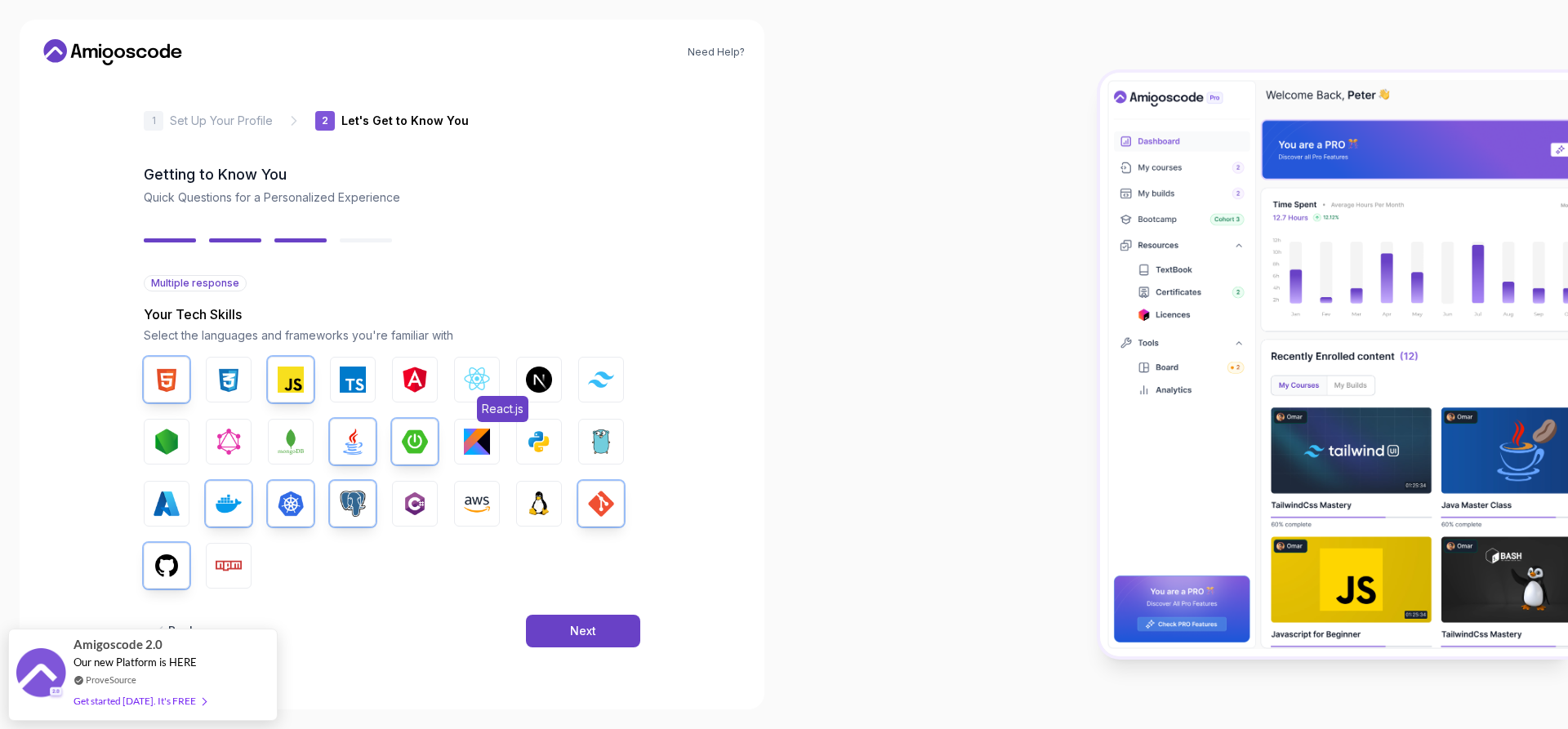
click at [474, 374] on img "button" at bounding box center [476, 379] width 26 height 26
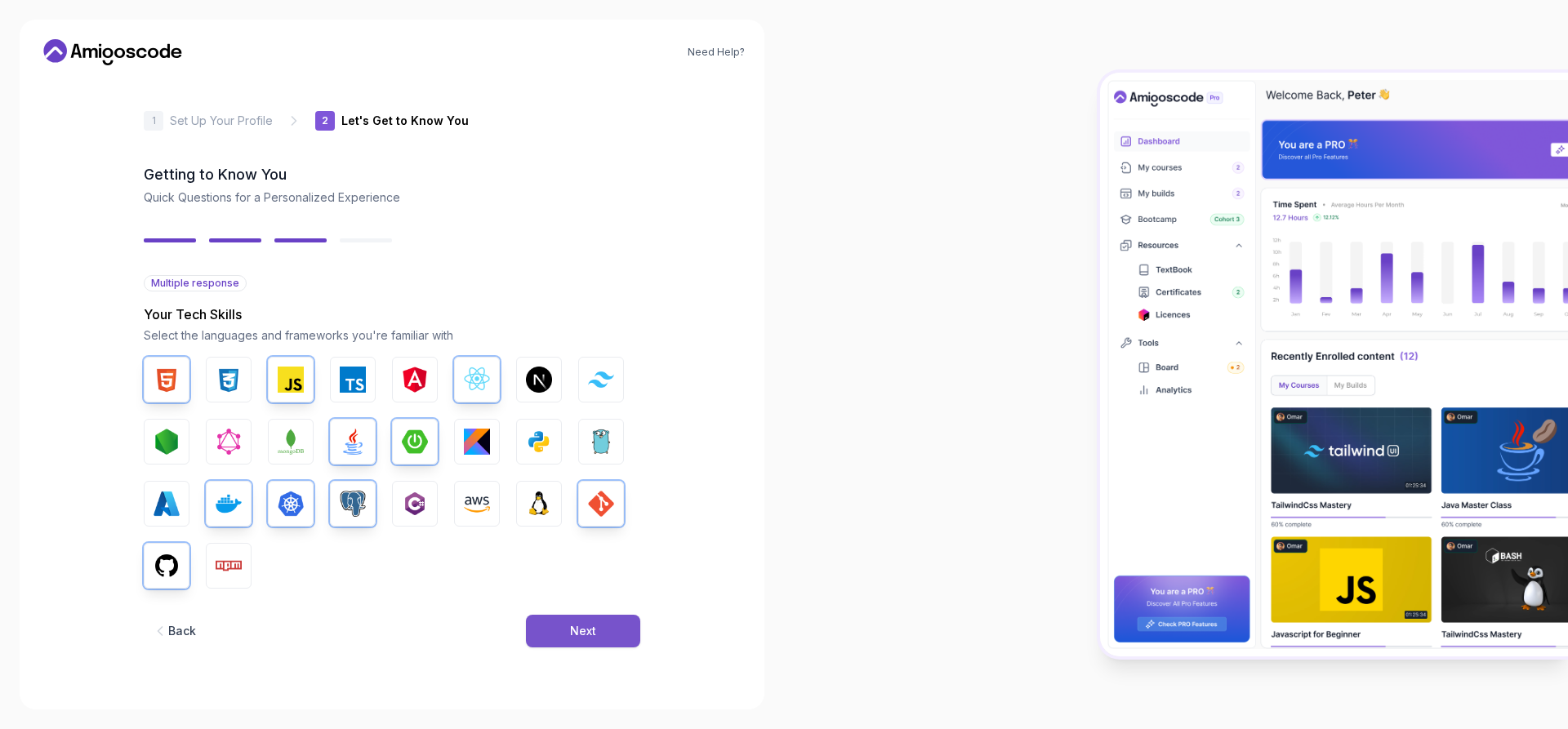
click at [565, 638] on button "Next" at bounding box center [583, 631] width 114 height 32
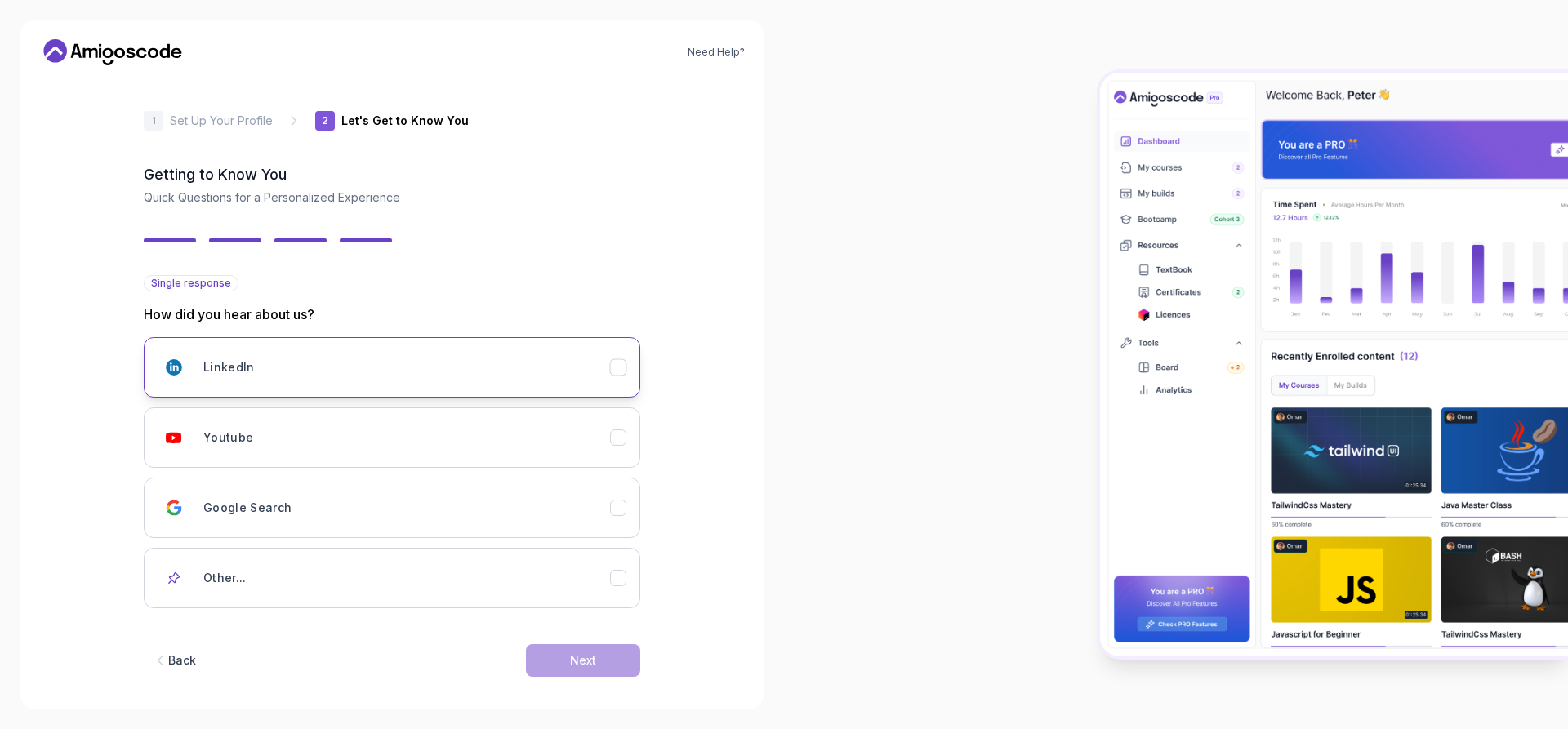
click at [610, 369] on div "LinkedIn" at bounding box center [619, 368] width 17 height 17
click at [567, 666] on button "Next" at bounding box center [583, 661] width 114 height 32
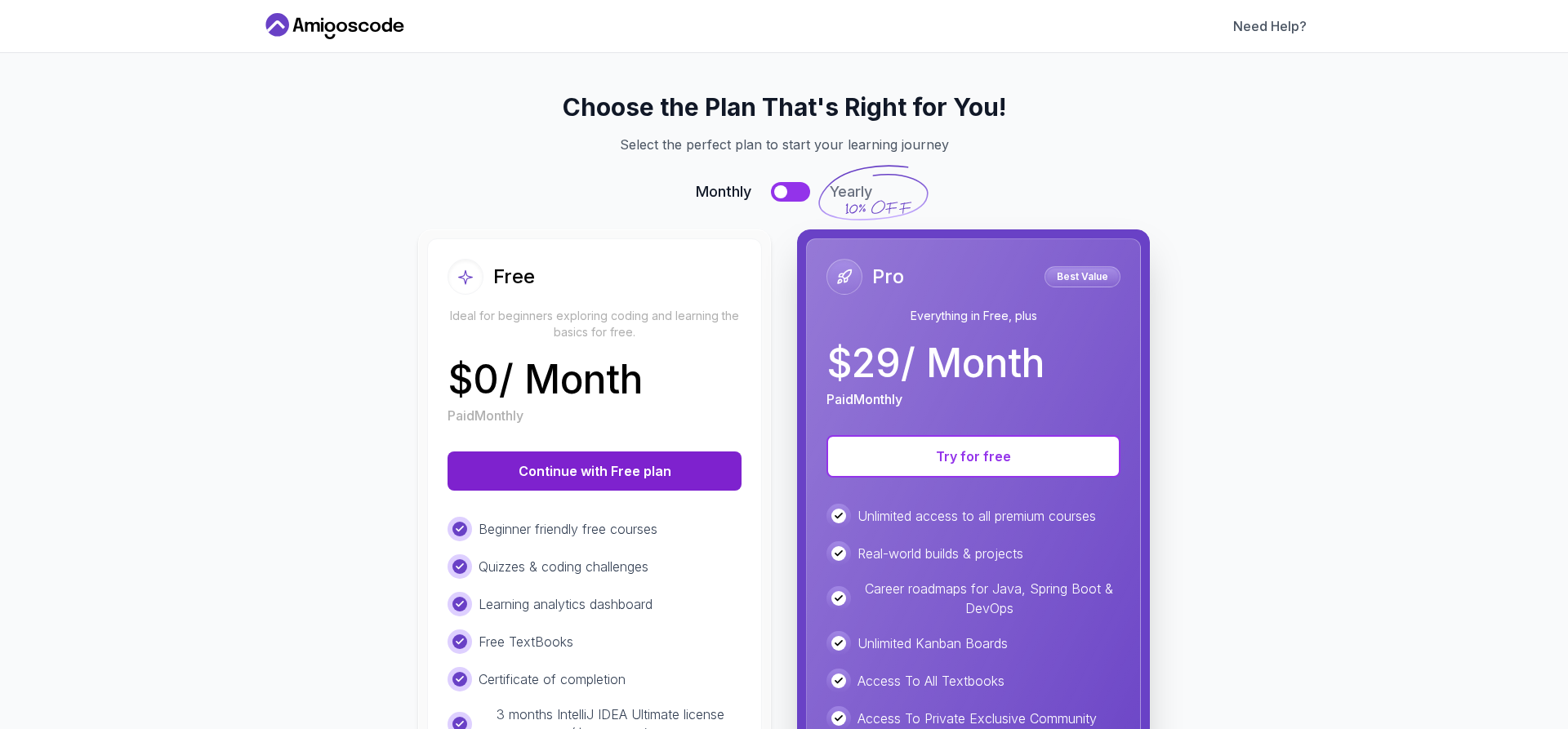
click at [593, 470] on button "Continue with Free plan" at bounding box center [594, 470] width 294 height 39
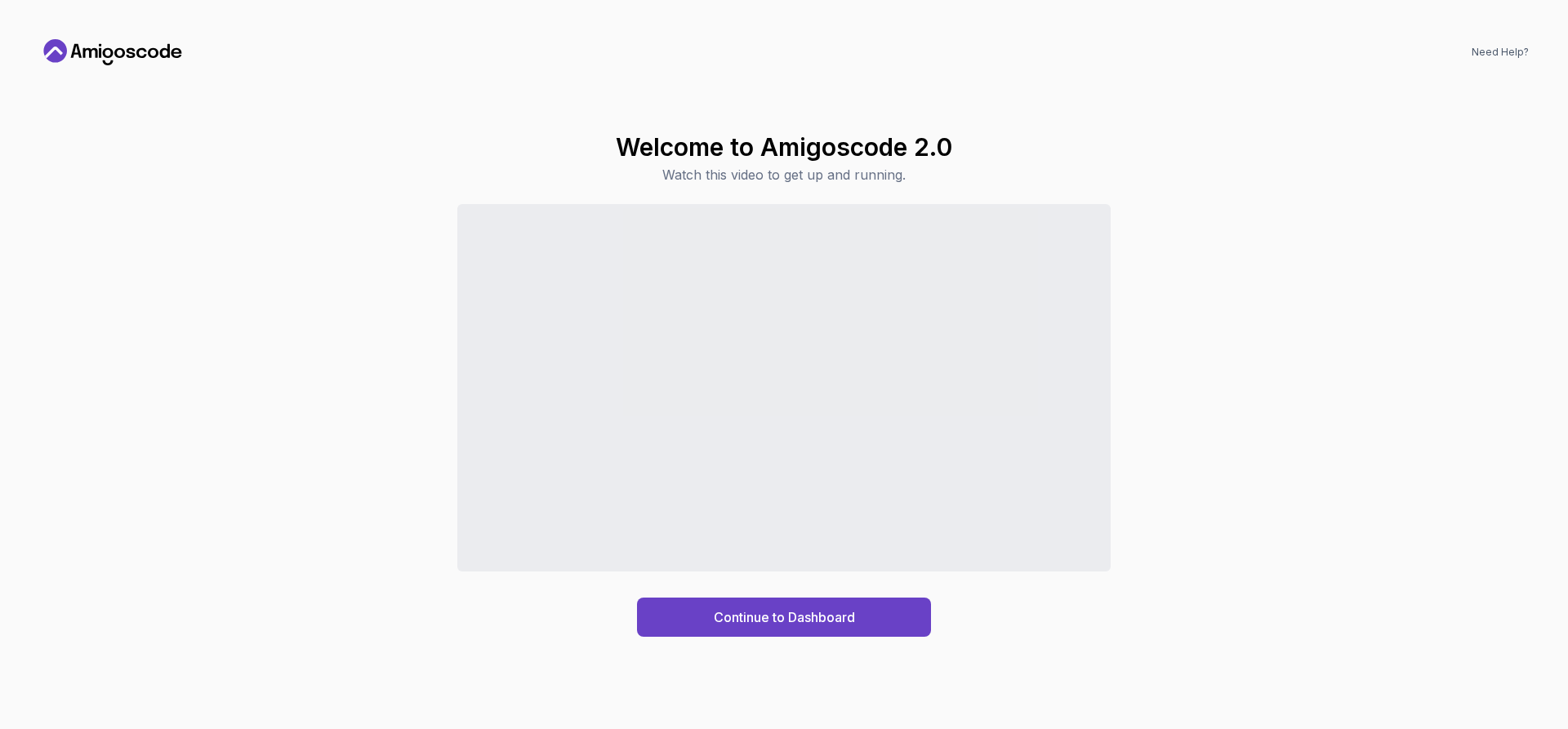
click at [1039, 634] on div "Continue to Dashboard" at bounding box center [784, 420] width 1490 height 432
drag, startPoint x: 31, startPoint y: 330, endPoint x: 74, endPoint y: 358, distance: 51.3
click at [35, 330] on div "Need Help? Welcome to Amigoscode 2.0 Watch this video to get up and running. Co…" at bounding box center [784, 365] width 1529 height 690
